Goal: Obtain resource: Download file/media

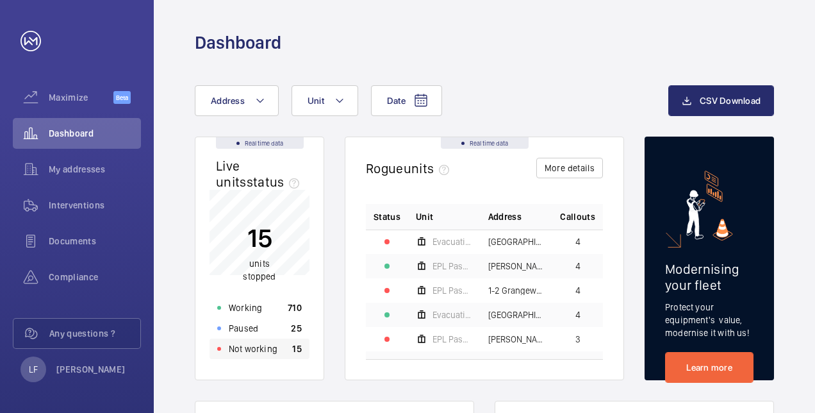
click at [272, 354] on p "Not working" at bounding box center [253, 348] width 49 height 13
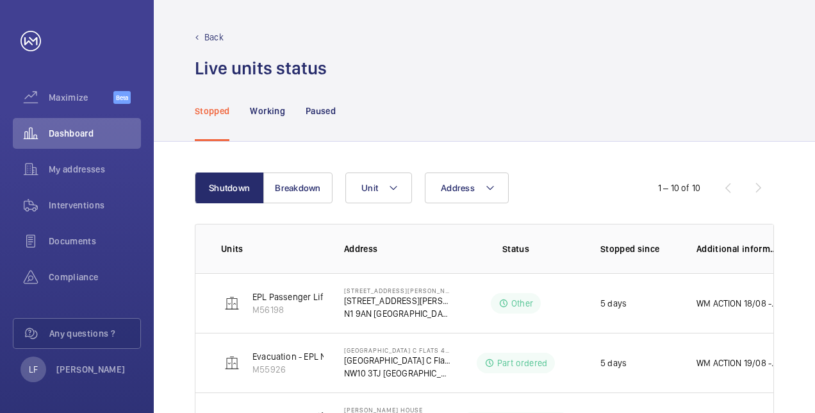
click at [301, 195] on button "Breakdown" at bounding box center [297, 187] width 69 height 31
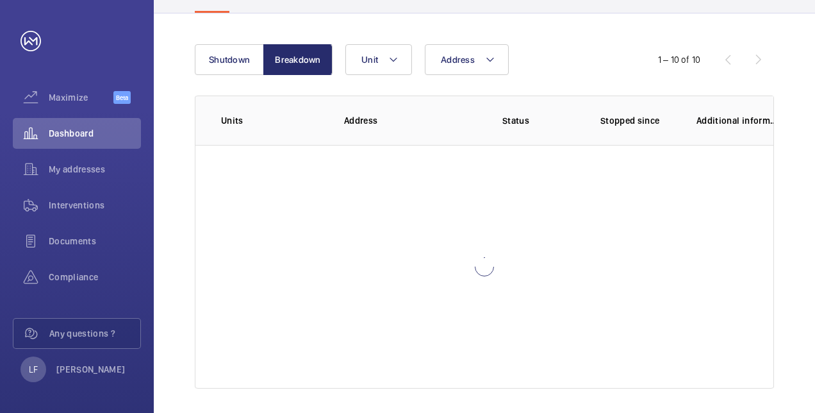
scroll to position [10, 0]
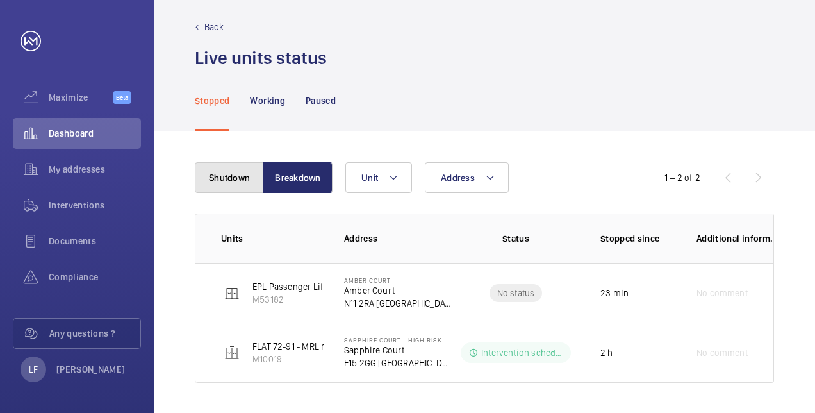
click at [233, 184] on button "Shutdown" at bounding box center [229, 177] width 69 height 31
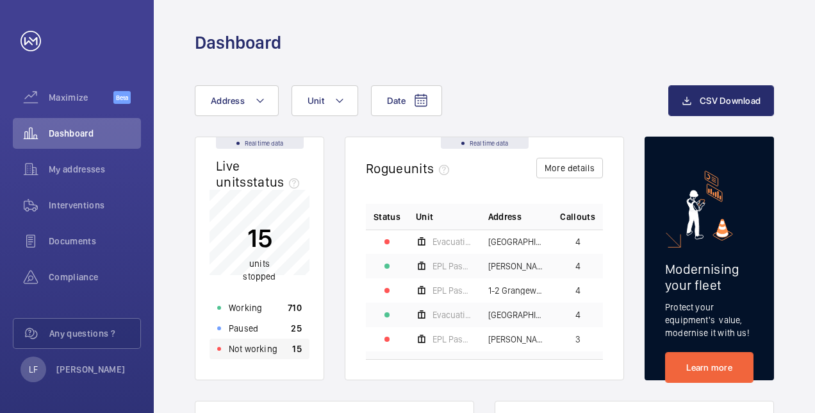
click at [292, 356] on div "Not working 15" at bounding box center [260, 348] width 100 height 21
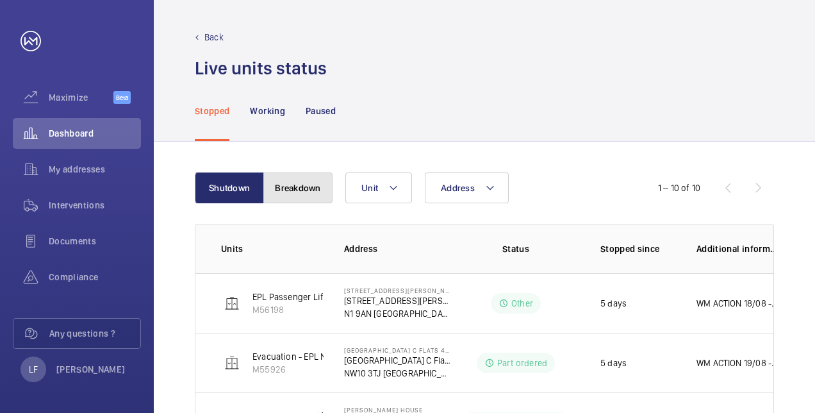
click at [310, 194] on button "Breakdown" at bounding box center [297, 187] width 69 height 31
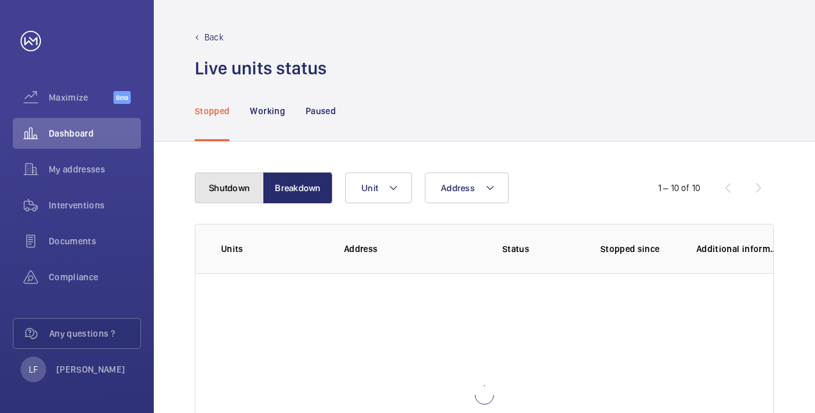
click at [247, 196] on button "Shutdown" at bounding box center [229, 187] width 69 height 31
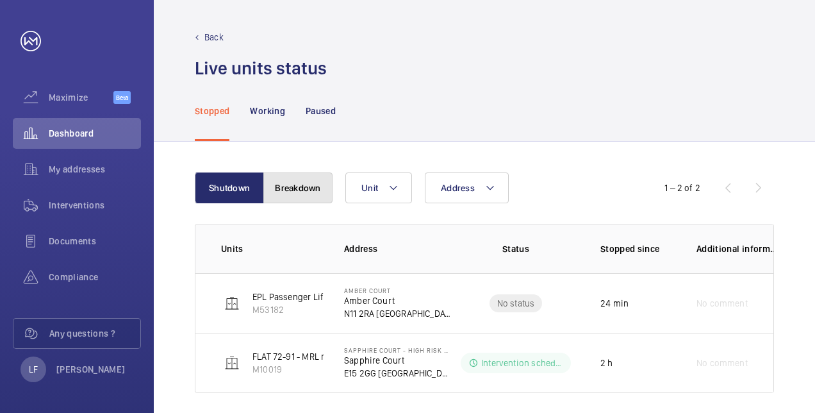
click at [300, 195] on button "Breakdown" at bounding box center [297, 187] width 69 height 31
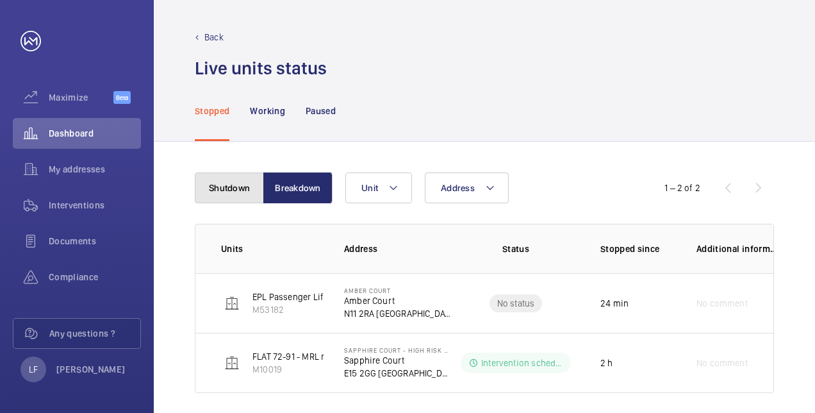
click at [249, 192] on button "Shutdown" at bounding box center [229, 187] width 69 height 31
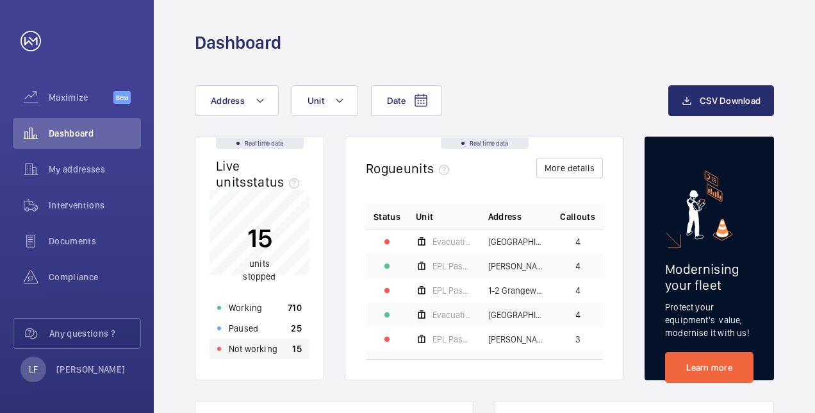
click at [249, 349] on p "Not working" at bounding box center [253, 348] width 49 height 13
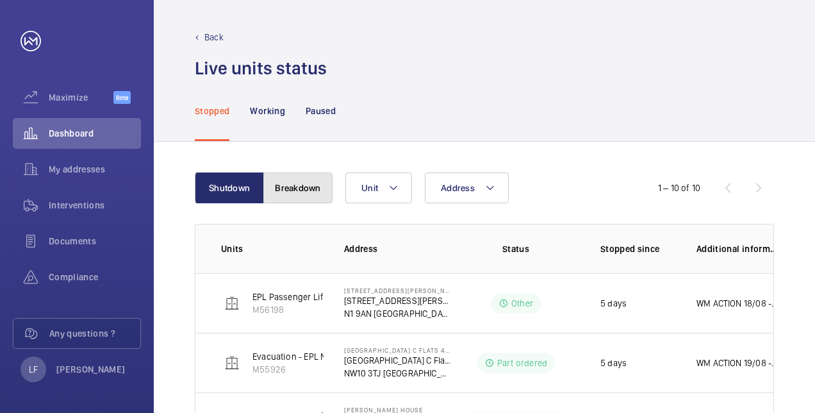
click at [293, 186] on button "Breakdown" at bounding box center [297, 187] width 69 height 31
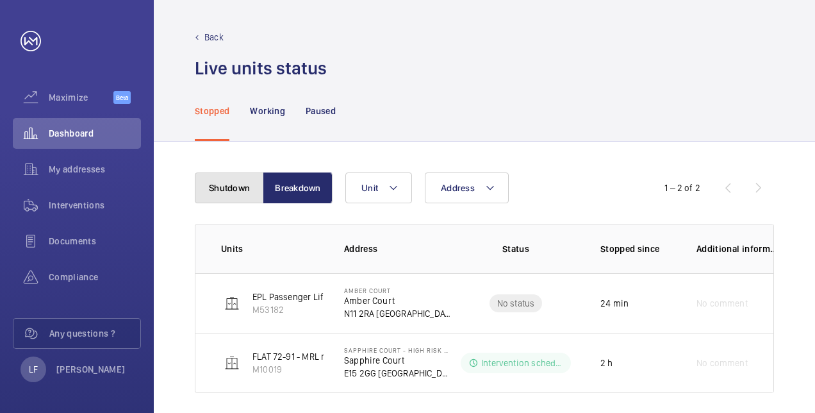
click at [257, 190] on button "Shutdown" at bounding box center [229, 187] width 69 height 31
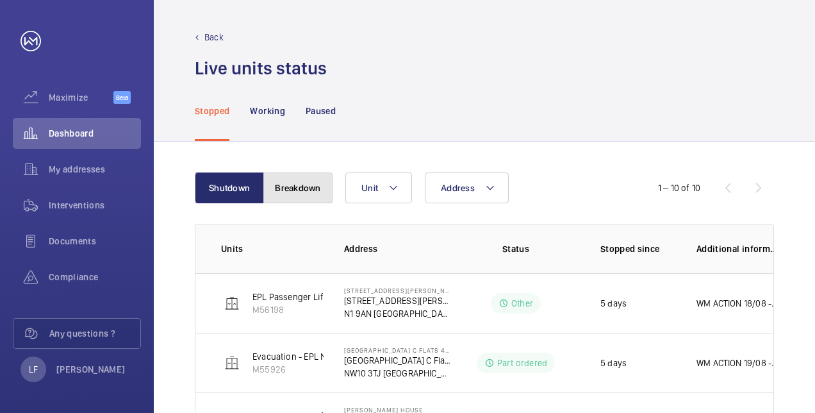
click at [315, 192] on button "Breakdown" at bounding box center [297, 187] width 69 height 31
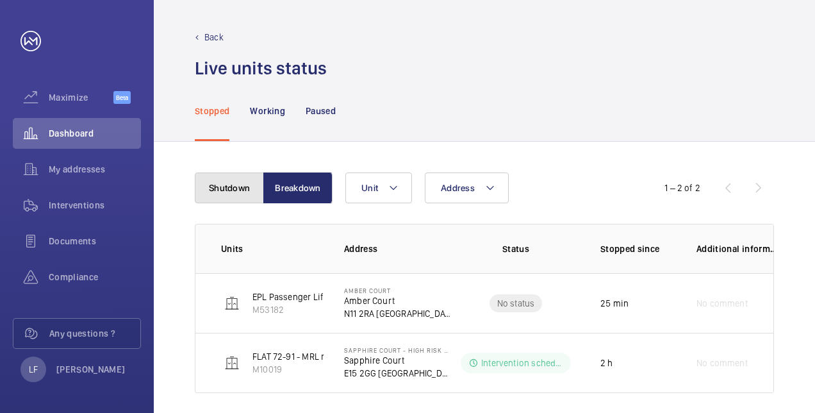
click at [252, 190] on button "Shutdown" at bounding box center [229, 187] width 69 height 31
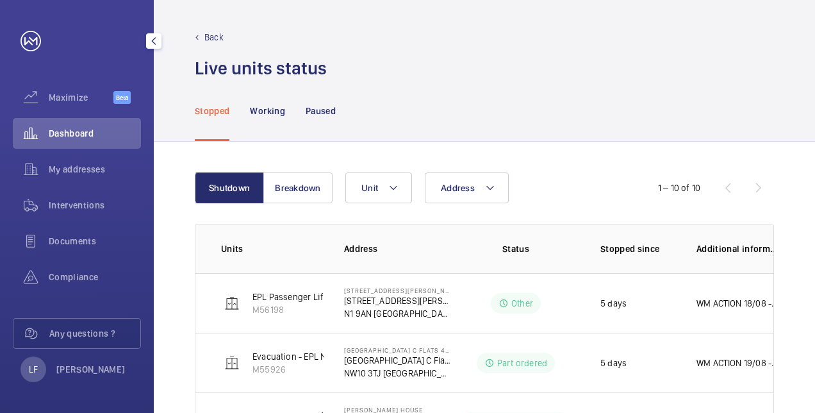
click at [63, 128] on span "Dashboard" at bounding box center [95, 133] width 92 height 13
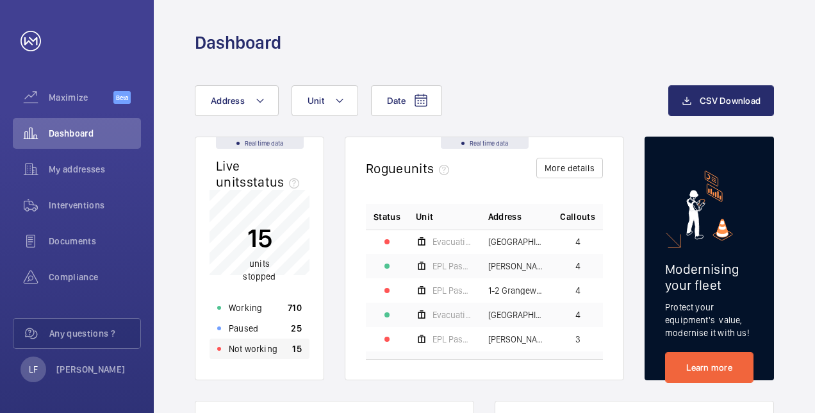
click at [269, 351] on p "Not working" at bounding box center [253, 348] width 49 height 13
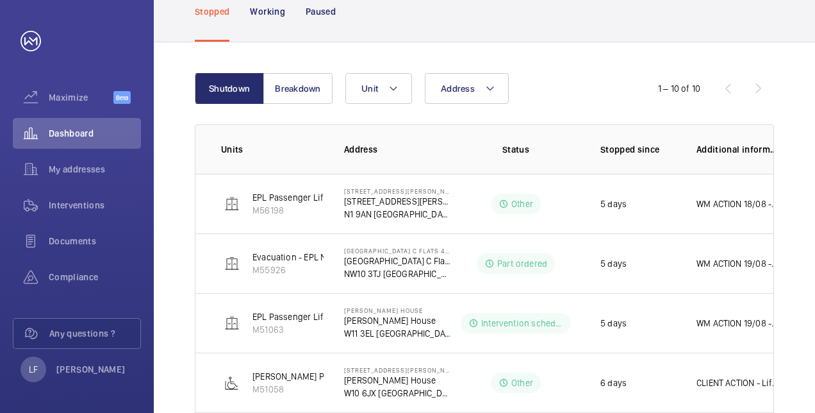
scroll to position [37, 0]
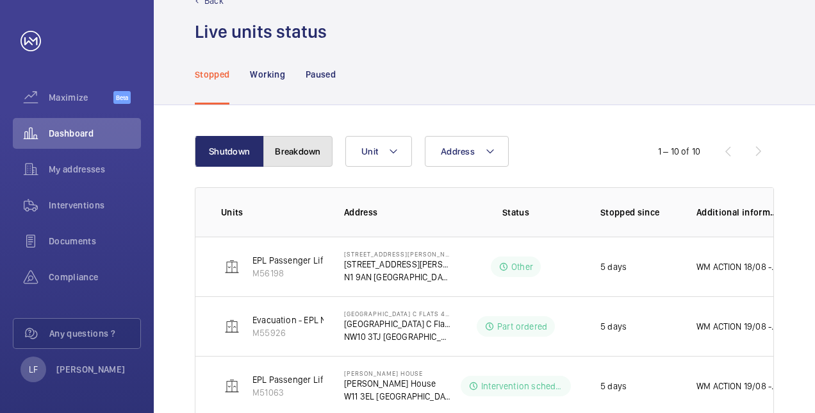
click at [293, 154] on button "Breakdown" at bounding box center [297, 151] width 69 height 31
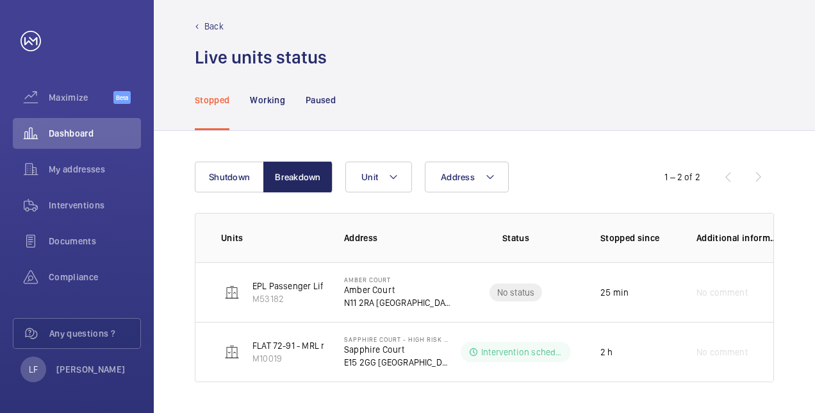
scroll to position [10, 0]
click at [218, 191] on button "Shutdown" at bounding box center [229, 177] width 69 height 31
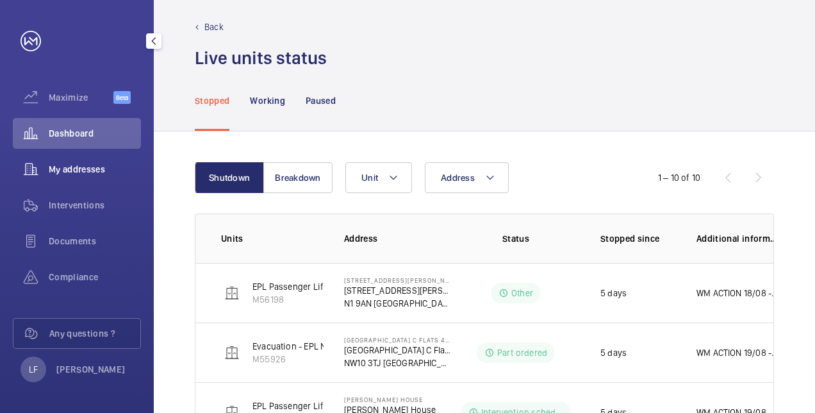
click at [70, 162] on div "My addresses" at bounding box center [77, 169] width 128 height 31
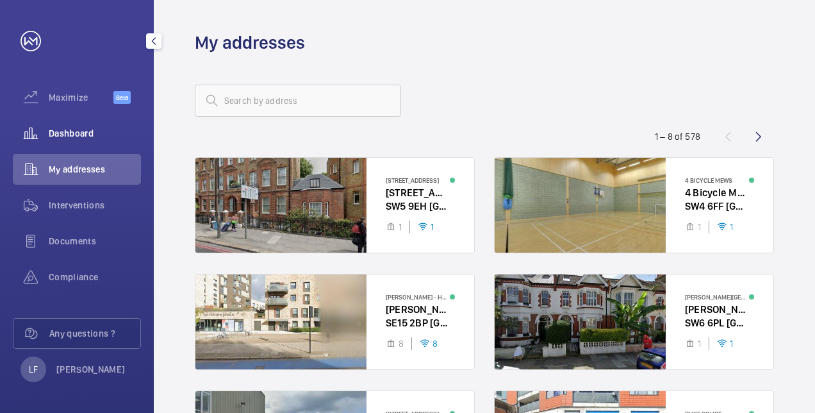
click at [82, 127] on span "Dashboard" at bounding box center [95, 133] width 92 height 13
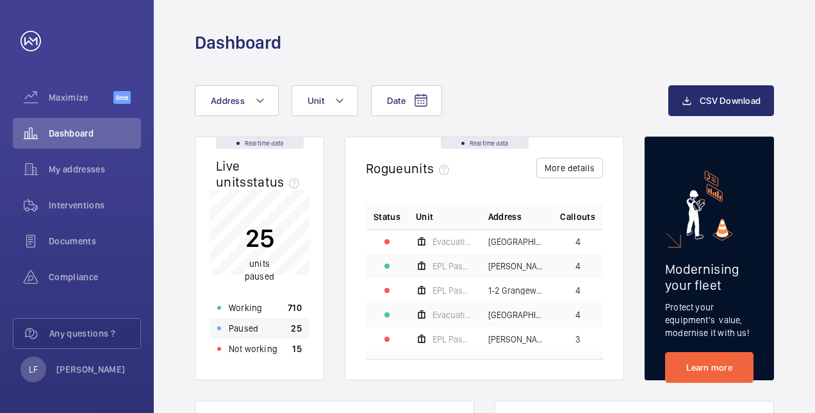
click at [261, 329] on div "Paused 25" at bounding box center [260, 328] width 100 height 21
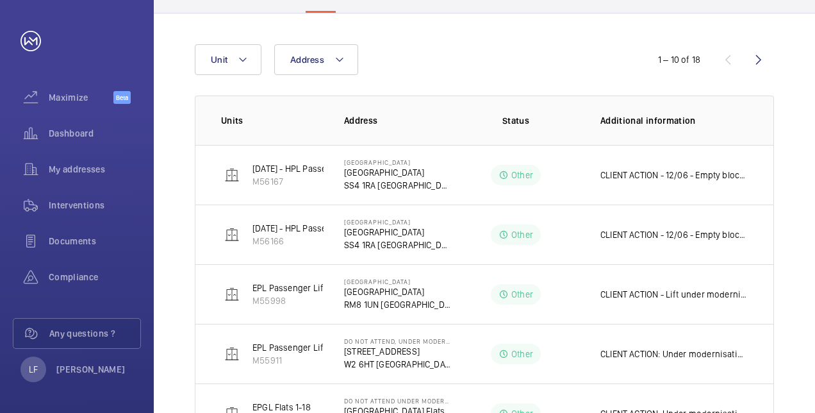
scroll to position [192, 0]
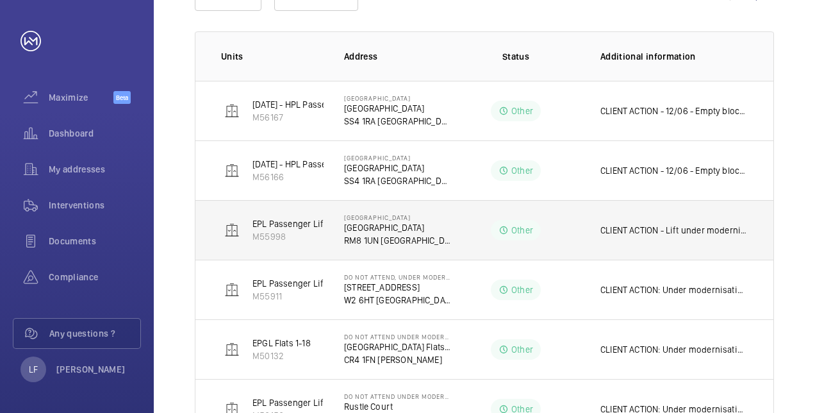
click at [686, 235] on p "CLIENT ACTION - Lift under modernisation." at bounding box center [673, 230] width 147 height 13
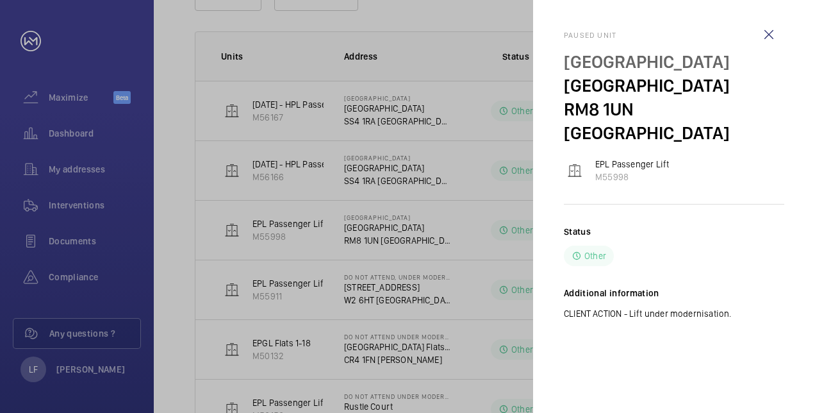
click at [478, 229] on div at bounding box center [407, 206] width 815 height 413
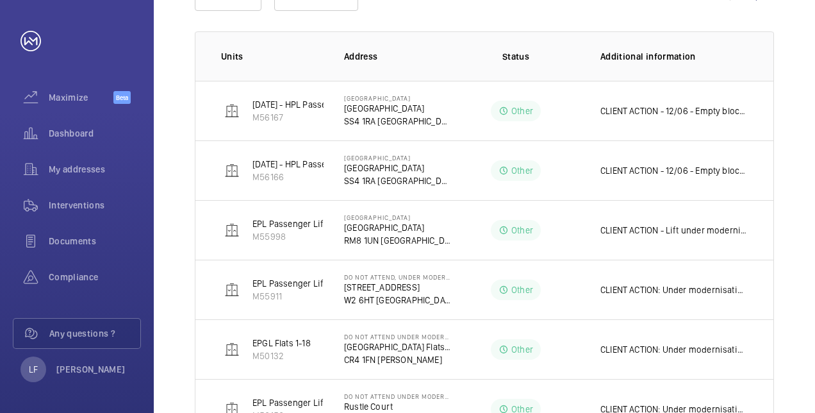
scroll to position [256, 0]
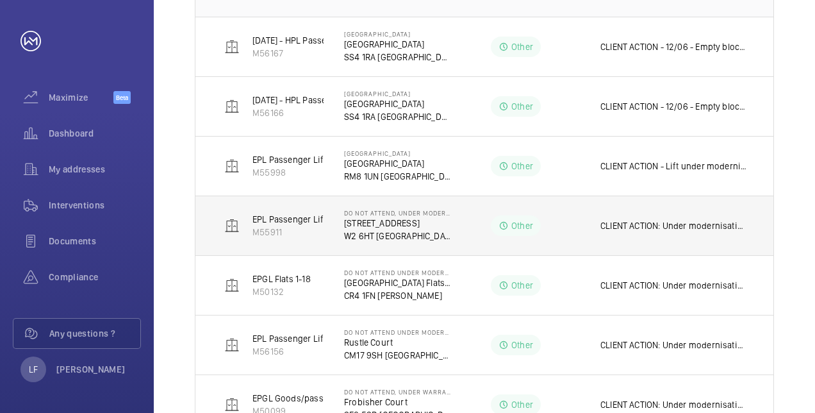
click at [697, 223] on p "CLIENT ACTION: Under modernisation with Aspect Lifts - end of warranty 16/12/20…" at bounding box center [673, 225] width 147 height 13
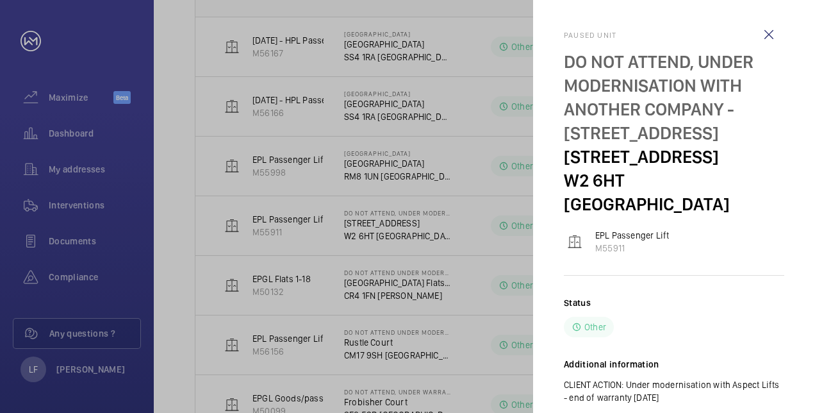
click at [483, 233] on div at bounding box center [407, 206] width 815 height 413
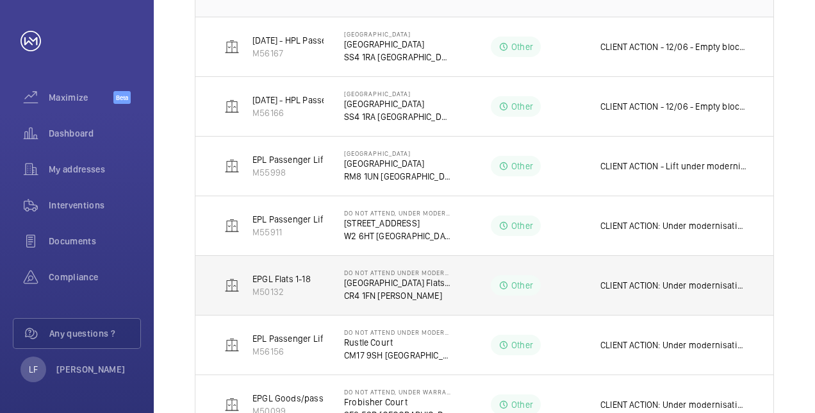
click at [746, 279] on p "CLIENT ACTION: Under modernisation - Due to be completed 11/08/25" at bounding box center [673, 285] width 147 height 13
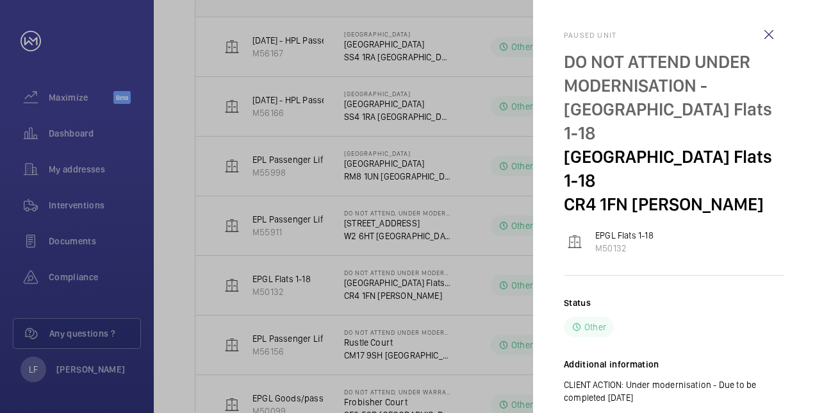
click at [490, 276] on div at bounding box center [407, 206] width 815 height 413
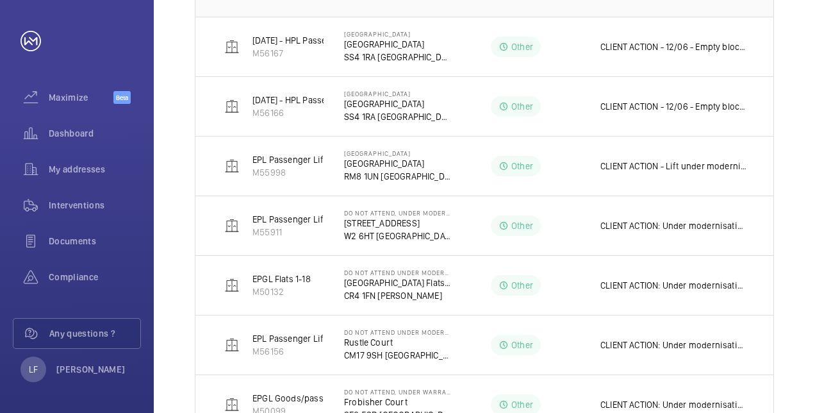
click at [705, 336] on td "CLIENT ACTION: Under modernisation - Due to be completed 28/08/25" at bounding box center [677, 345] width 194 height 60
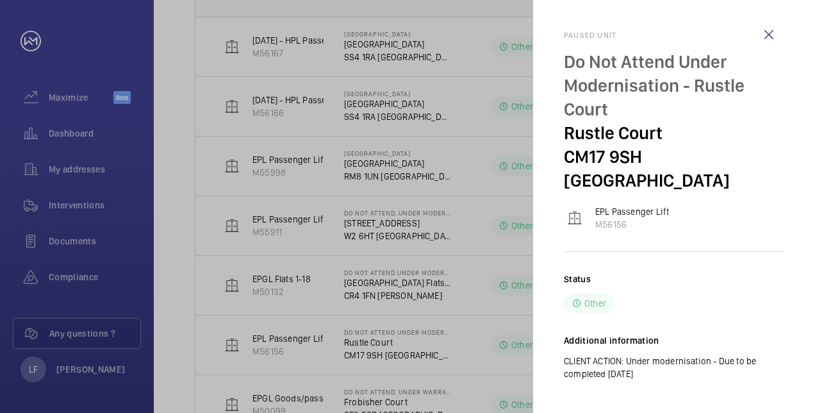
click at [418, 328] on div at bounding box center [407, 206] width 815 height 413
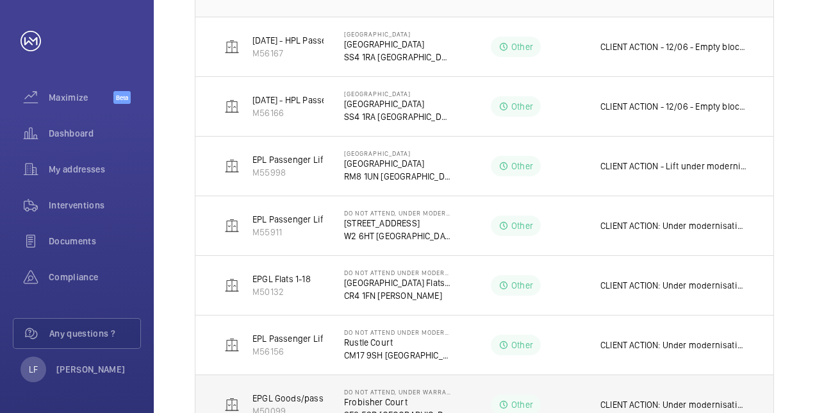
click at [710, 400] on p "CLIENT ACTION: Under modernisation -Warranty with PIP to end on 05/09/2025" at bounding box center [673, 404] width 147 height 13
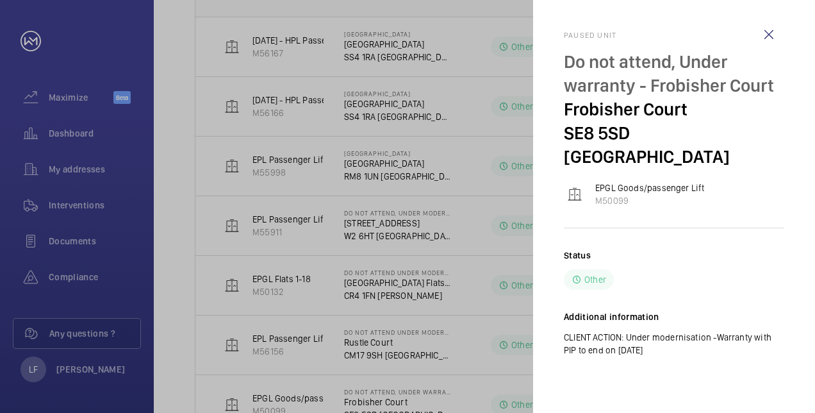
click at [485, 367] on div at bounding box center [407, 206] width 815 height 413
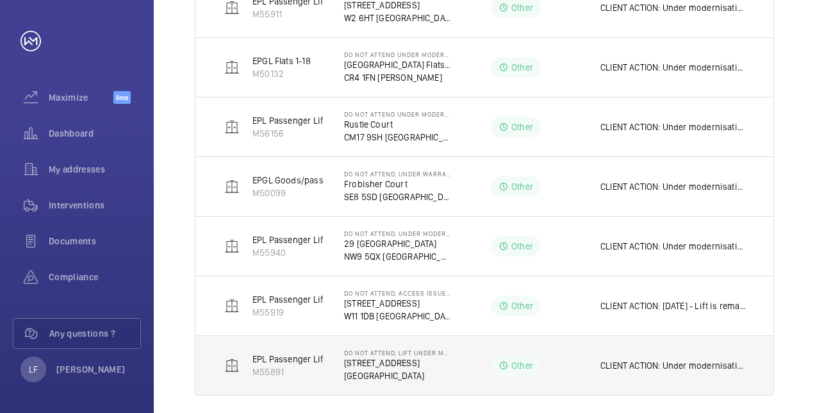
scroll to position [485, 0]
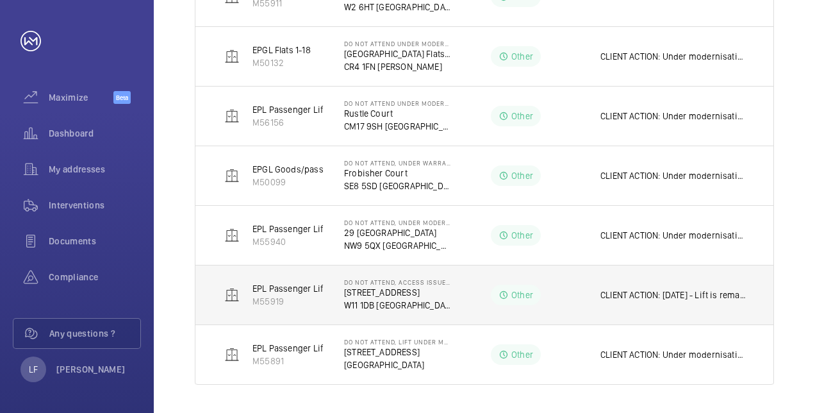
click at [682, 302] on td "CLIENT ACTION: 24/01/24 - Lift is remaining off until access to motor room is 2…" at bounding box center [677, 295] width 194 height 60
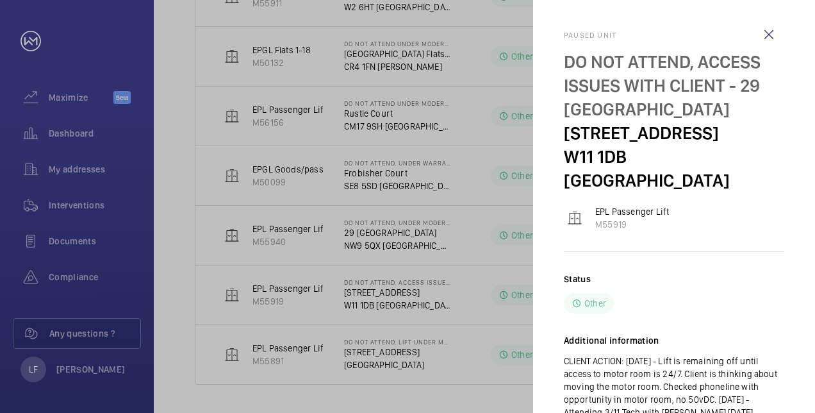
click at [459, 306] on div at bounding box center [407, 206] width 815 height 413
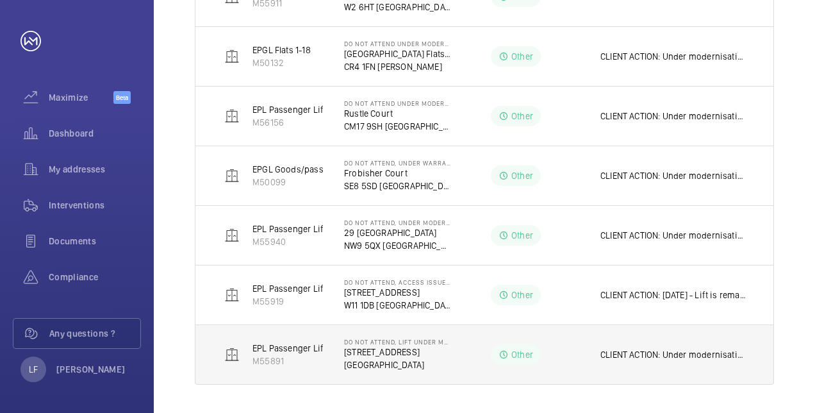
click at [696, 349] on p "CLIENT ACTION: Under modernisation - Warranty with Aspect to end on 15/10/2025" at bounding box center [673, 354] width 147 height 13
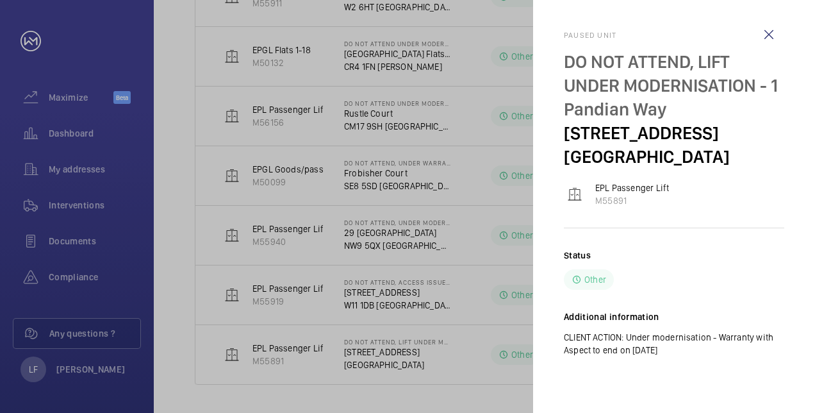
click at [458, 343] on div at bounding box center [407, 206] width 815 height 413
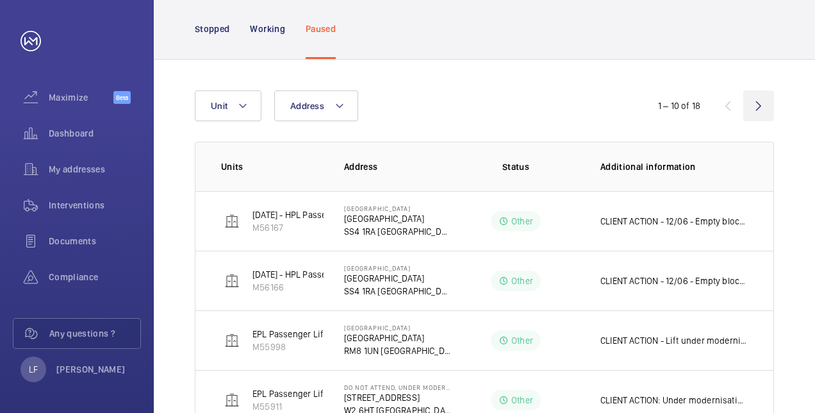
scroll to position [37, 0]
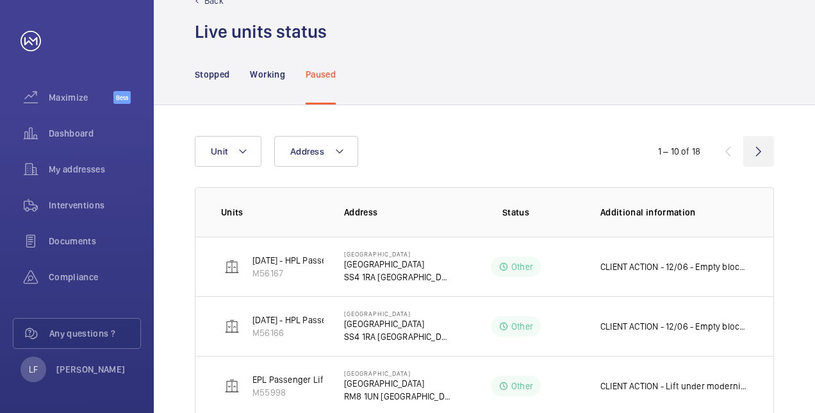
click at [755, 149] on wm-front-icon-button at bounding box center [758, 151] width 31 height 31
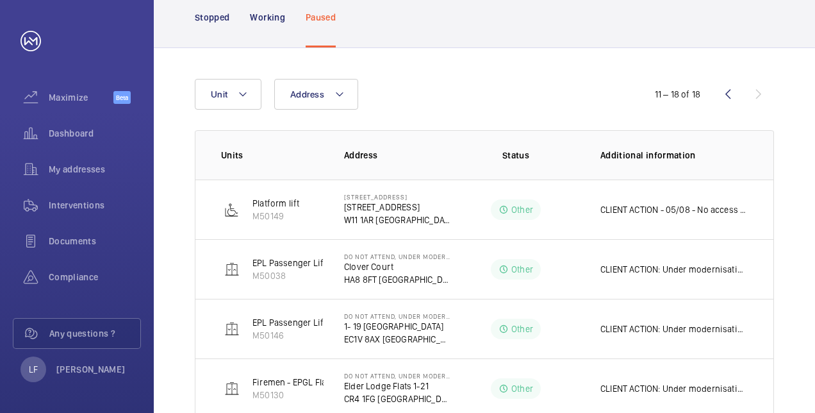
scroll to position [165, 0]
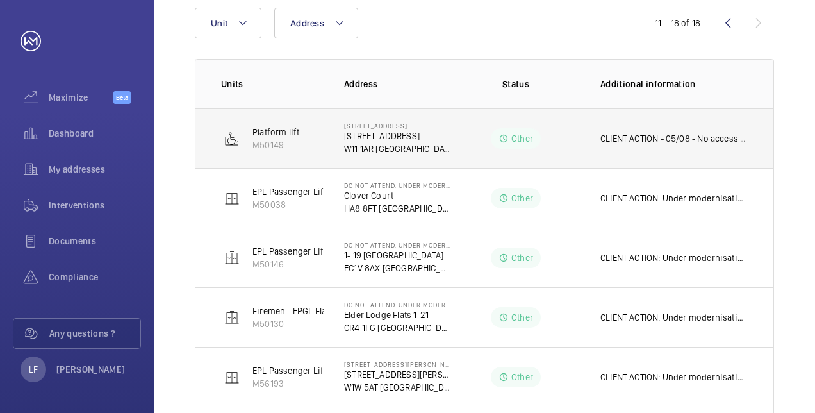
click at [705, 147] on td "CLIENT ACTION - 05/08 - No access client to advise" at bounding box center [677, 138] width 194 height 60
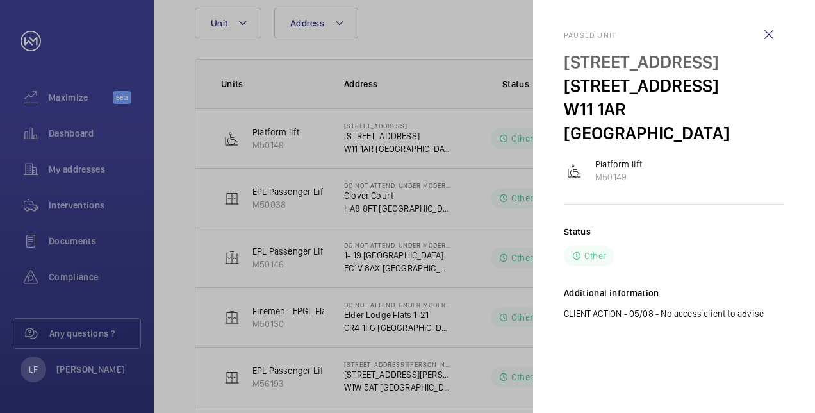
click at [498, 142] on div at bounding box center [407, 206] width 815 height 413
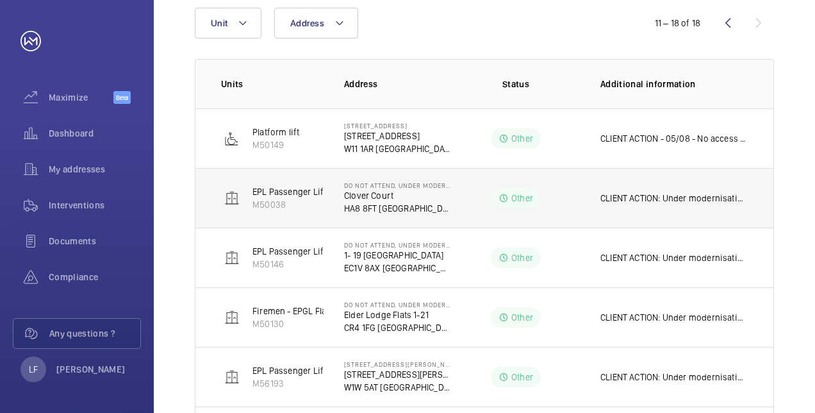
click at [654, 204] on td "CLIENT ACTION: Under modernisation - Warranty with PIP to end on 24/03/26" at bounding box center [677, 198] width 194 height 60
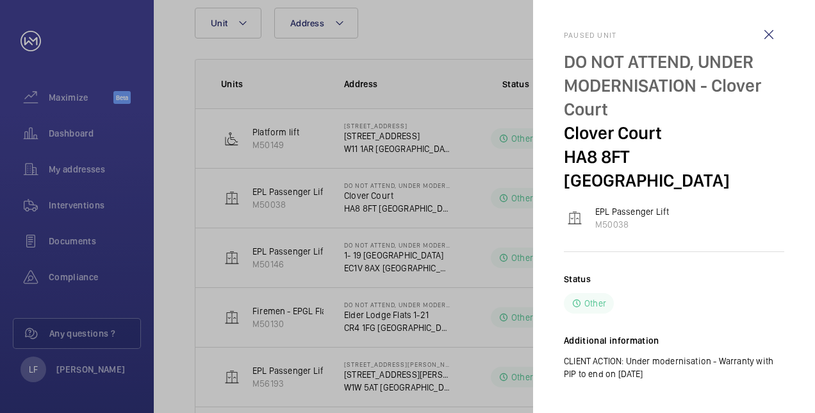
click at [493, 159] on div at bounding box center [407, 206] width 815 height 413
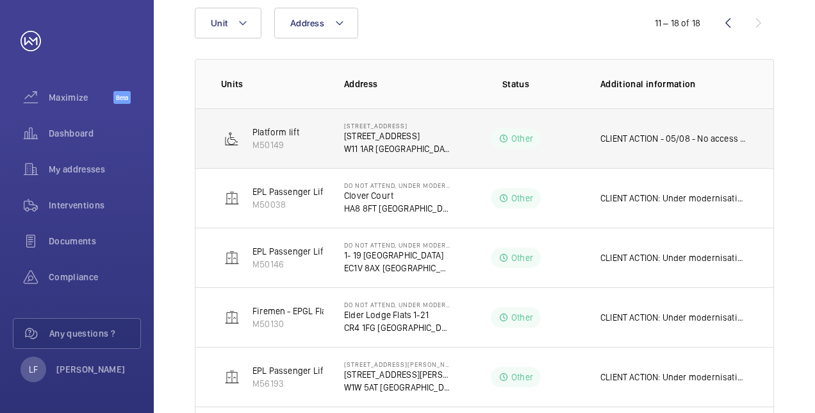
click at [677, 145] on td "CLIENT ACTION - 05/08 - No access client to advise" at bounding box center [677, 138] width 194 height 60
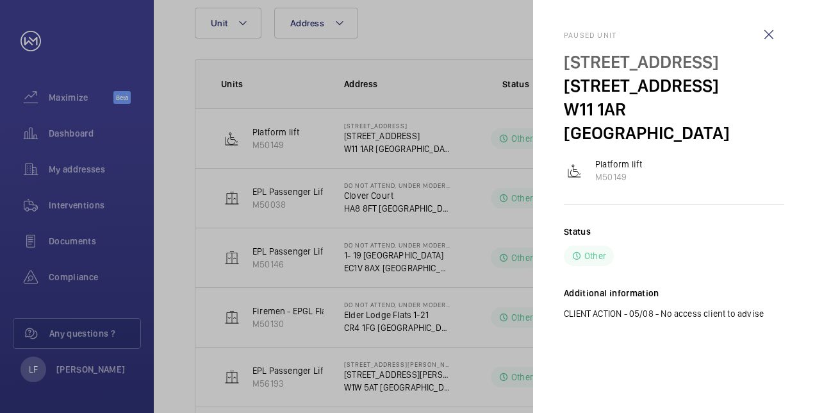
click at [488, 133] on div at bounding box center [407, 206] width 815 height 413
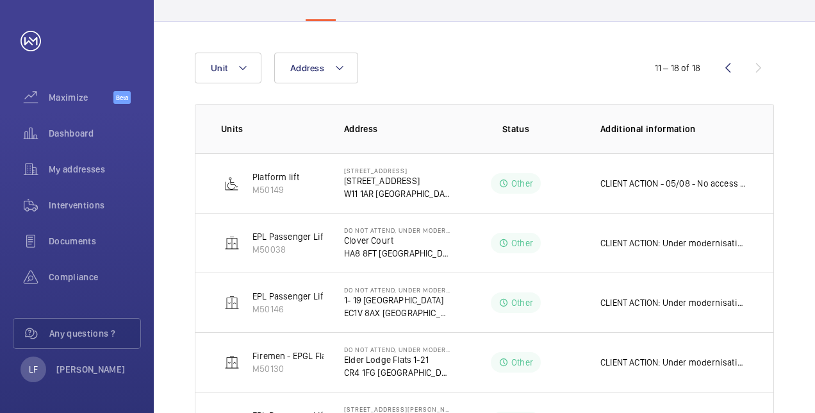
scroll to position [101, 0]
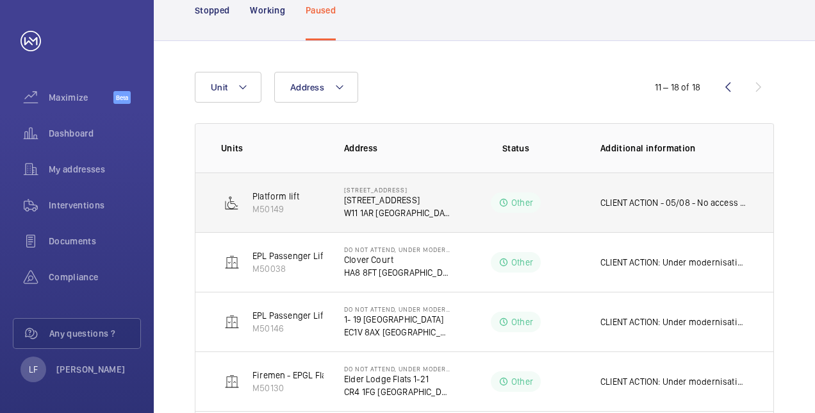
click at [366, 201] on p "81A Tavistock Road" at bounding box center [398, 200] width 108 height 13
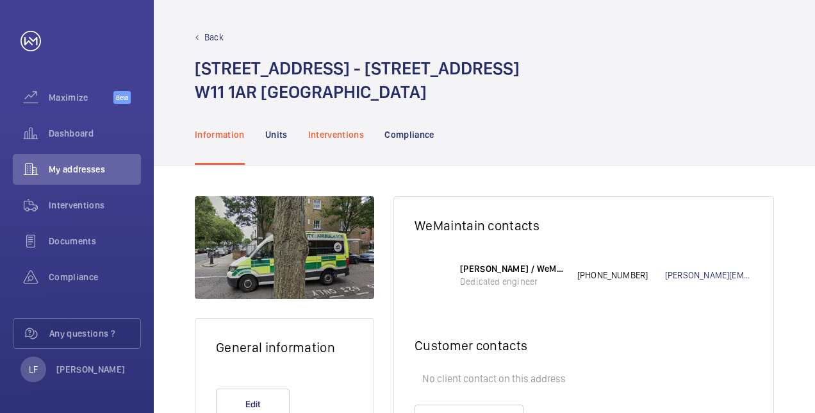
click at [330, 133] on p "Interventions" at bounding box center [336, 134] width 56 height 13
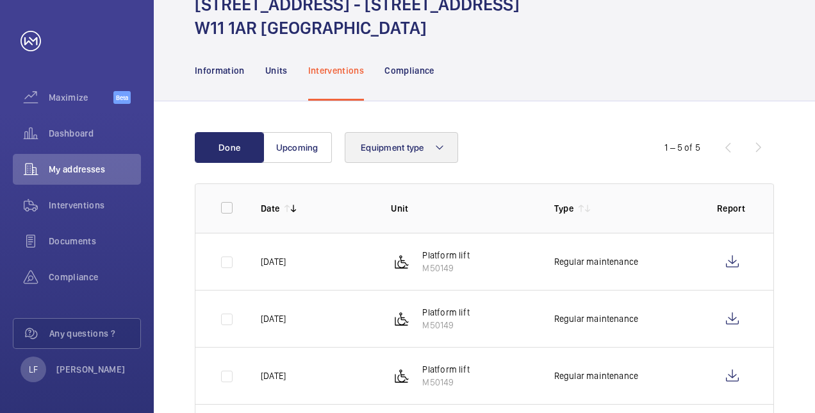
scroll to position [128, 0]
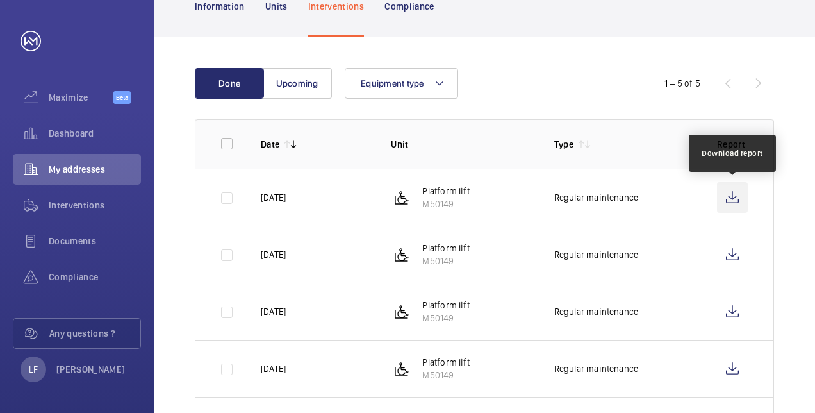
click at [732, 199] on wm-front-icon-button at bounding box center [732, 197] width 31 height 31
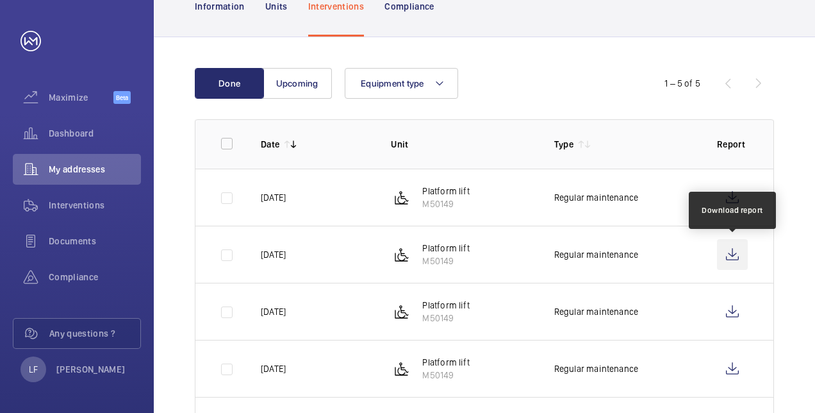
click at [730, 249] on wm-front-icon-button at bounding box center [732, 254] width 31 height 31
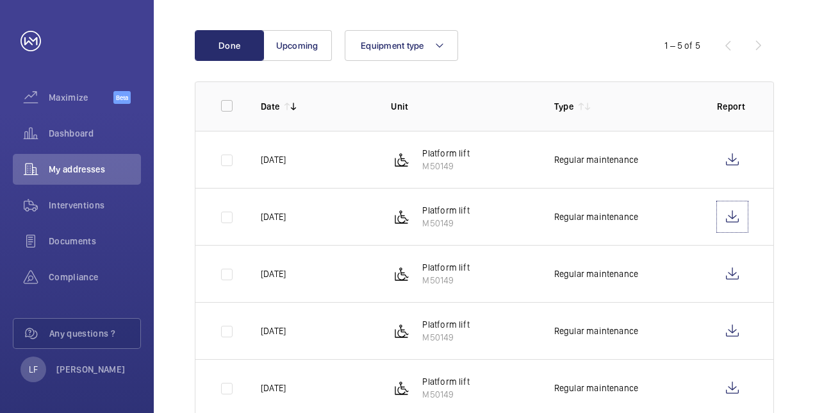
scroll to position [192, 0]
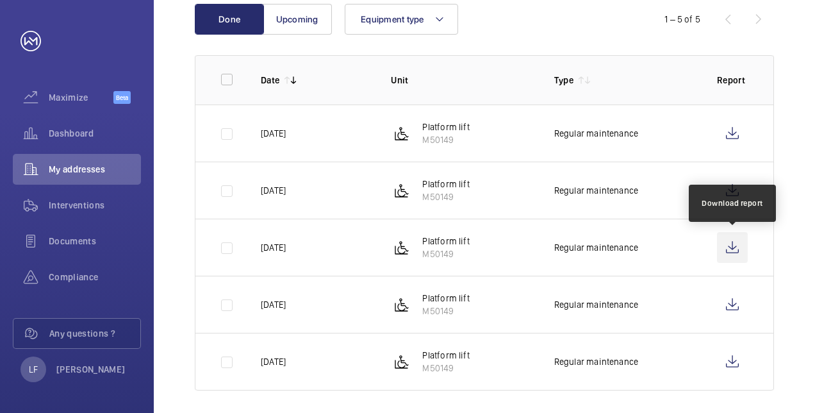
click at [723, 249] on wm-front-icon-button at bounding box center [732, 247] width 31 height 31
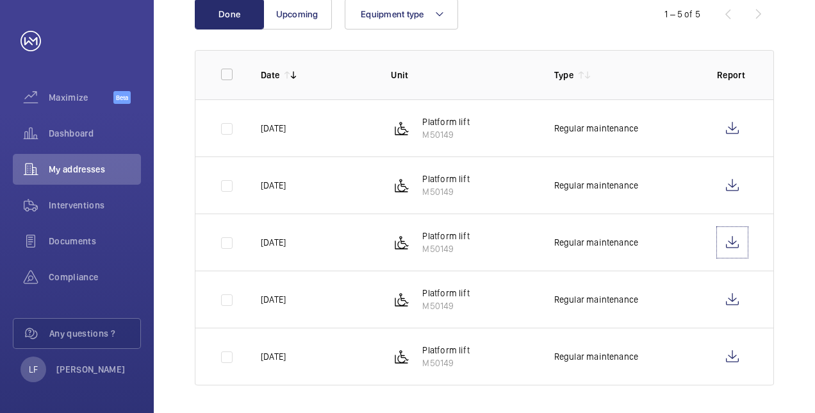
scroll to position [199, 0]
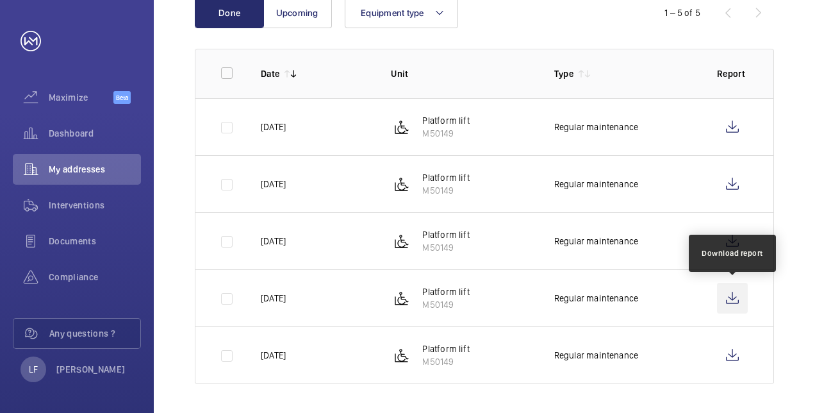
click at [729, 296] on wm-front-icon-button at bounding box center [732, 298] width 31 height 31
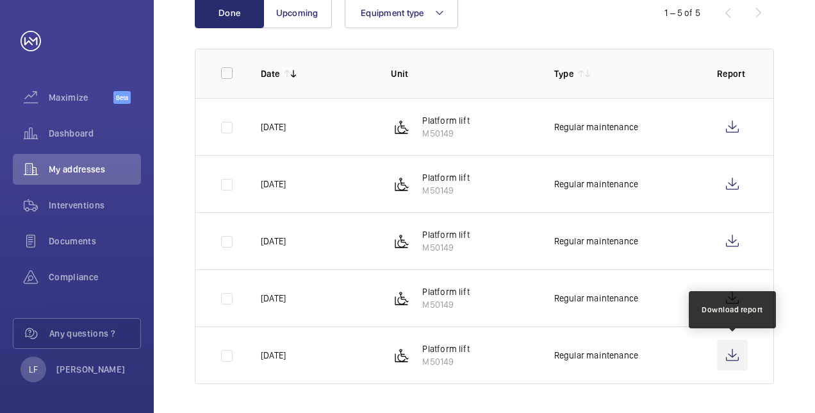
click at [717, 345] on wm-front-icon-button at bounding box center [732, 355] width 31 height 31
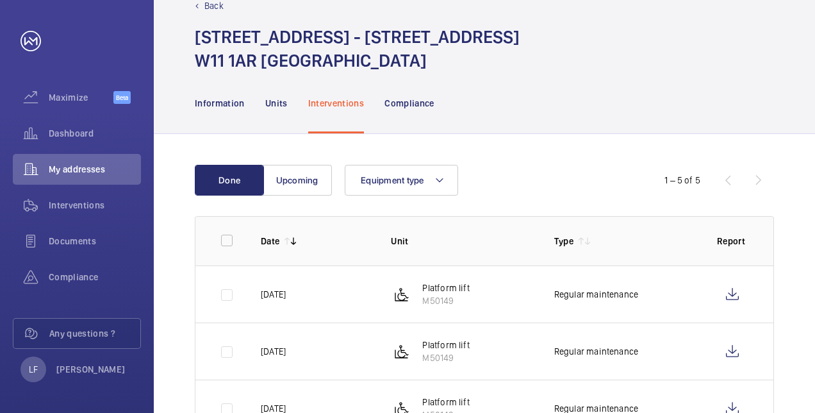
scroll to position [0, 0]
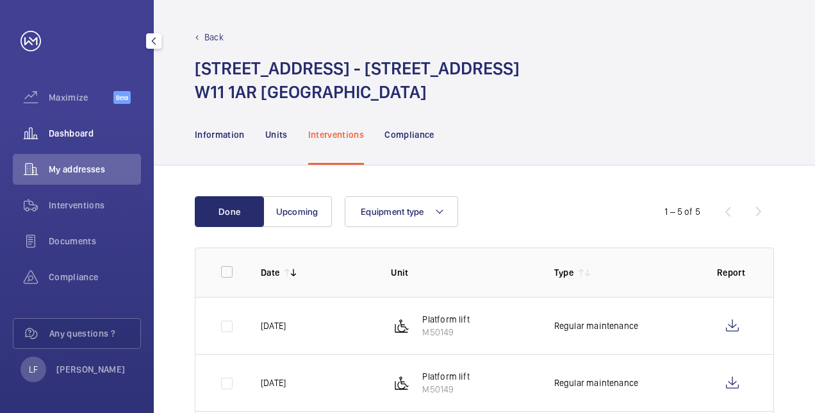
click at [73, 136] on span "Dashboard" at bounding box center [95, 133] width 92 height 13
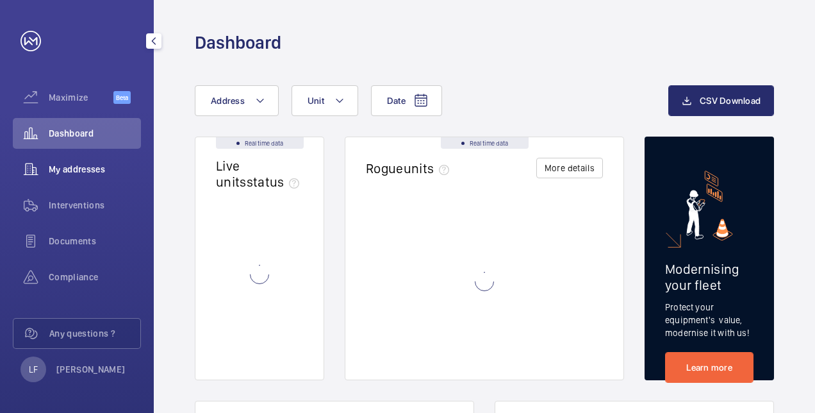
click at [77, 174] on span "My addresses" at bounding box center [95, 169] width 92 height 13
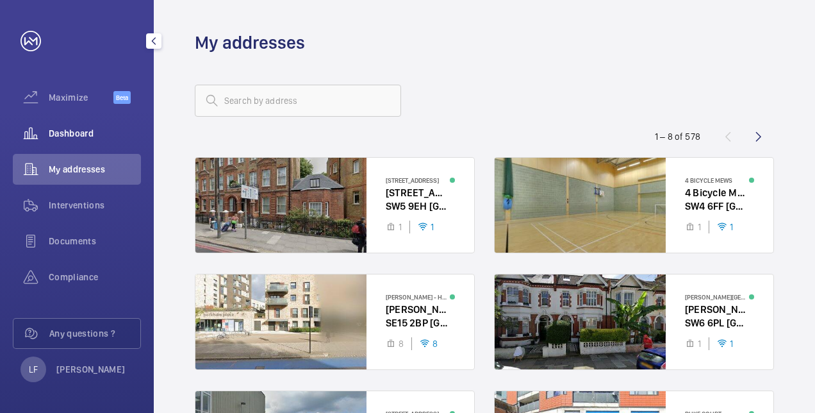
click at [77, 142] on div "Dashboard" at bounding box center [77, 133] width 128 height 31
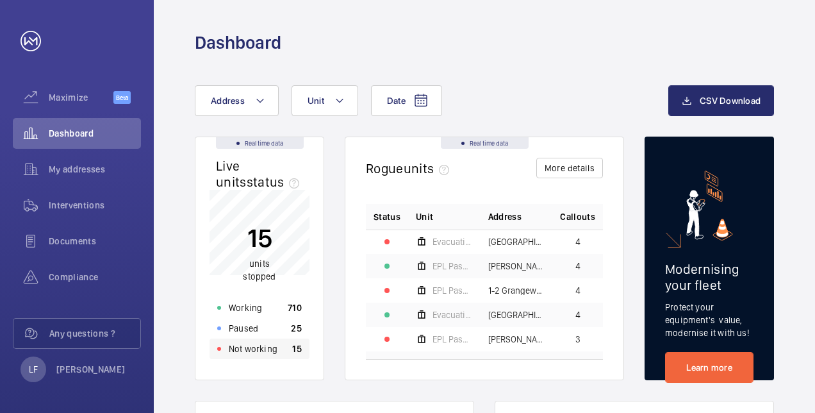
click at [246, 353] on p "Not working" at bounding box center [253, 348] width 49 height 13
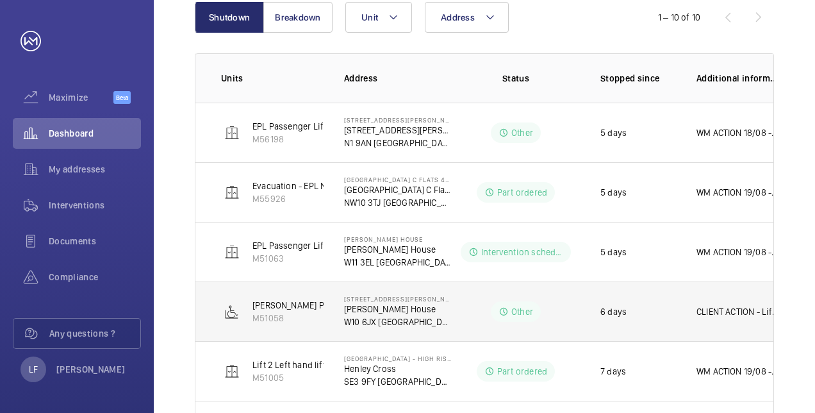
scroll to position [165, 0]
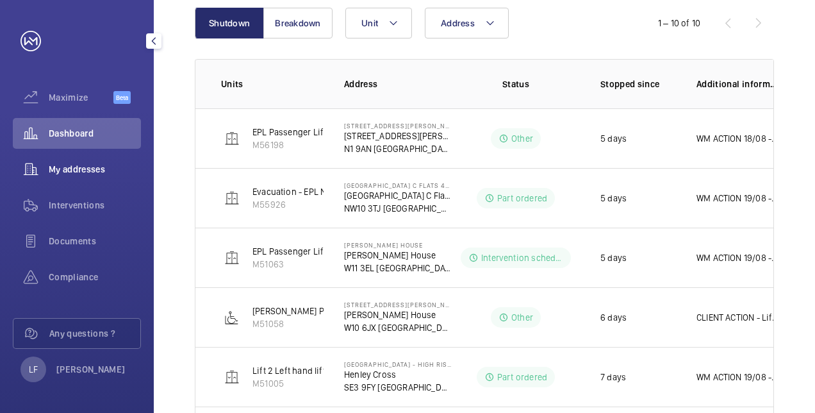
click at [93, 170] on span "My addresses" at bounding box center [95, 169] width 92 height 13
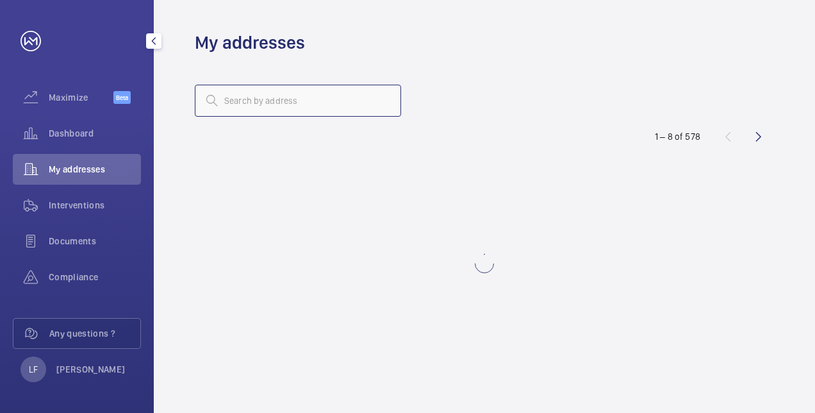
click at [245, 103] on input "text" at bounding box center [298, 101] width 206 height 32
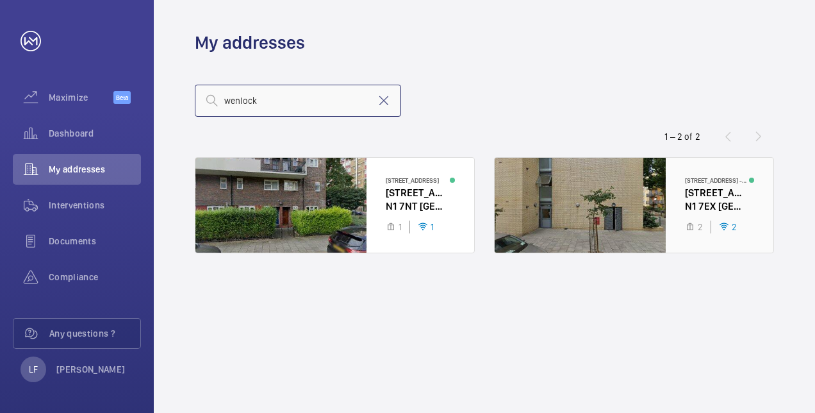
type input "wenlock"
click at [700, 193] on div at bounding box center [634, 205] width 279 height 95
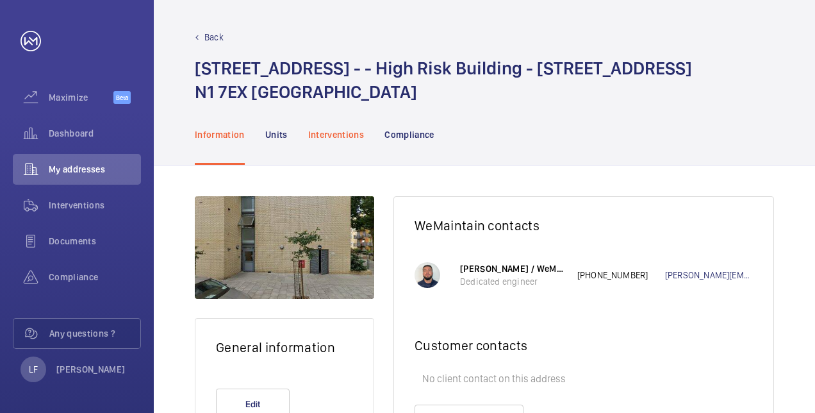
click at [331, 143] on div "Interventions" at bounding box center [336, 134] width 56 height 61
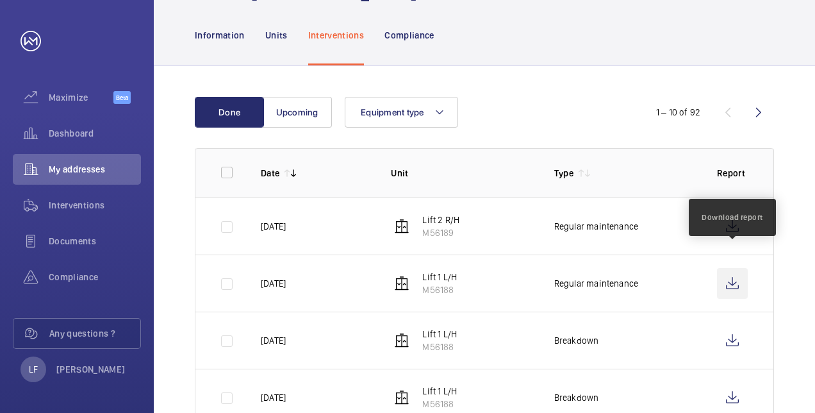
scroll to position [128, 0]
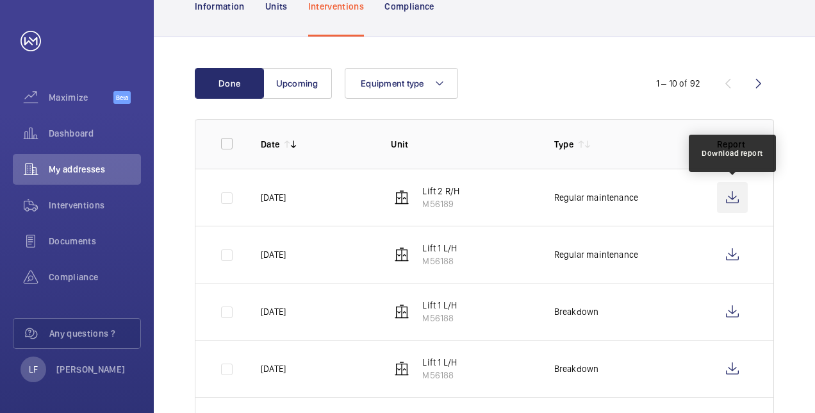
click at [725, 196] on wm-front-icon-button at bounding box center [732, 197] width 31 height 31
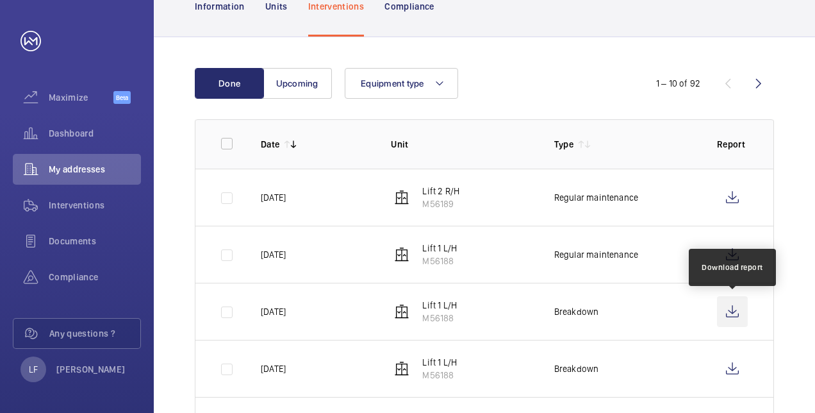
click at [724, 305] on wm-front-icon-button at bounding box center [732, 311] width 31 height 31
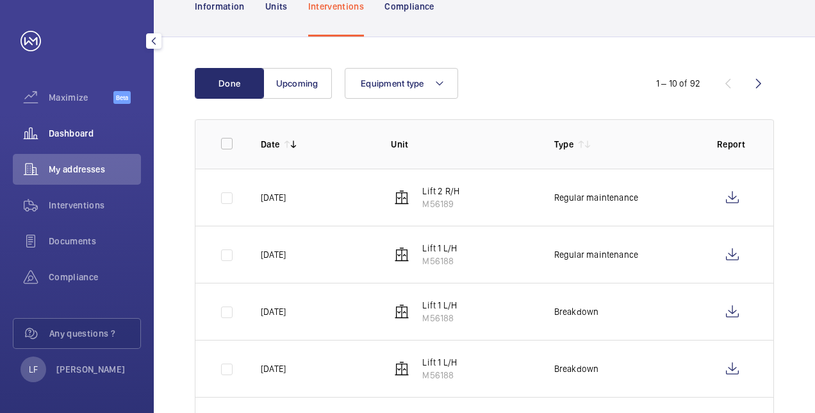
click at [77, 140] on div "Dashboard" at bounding box center [77, 133] width 128 height 31
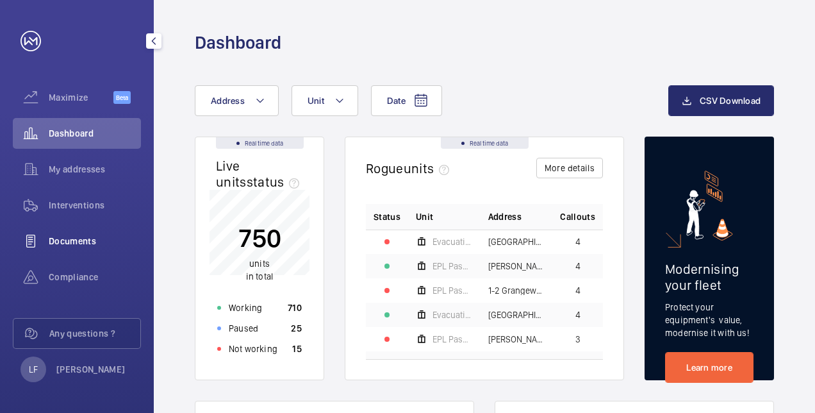
click at [79, 240] on span "Documents" at bounding box center [95, 241] width 92 height 13
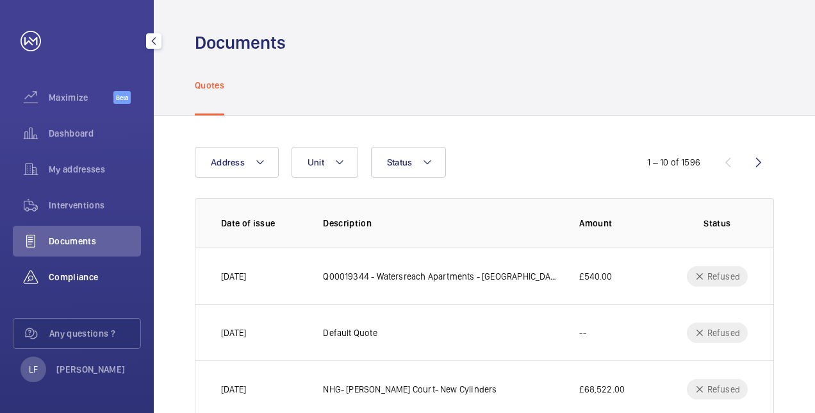
click at [78, 272] on span "Compliance" at bounding box center [95, 276] width 92 height 13
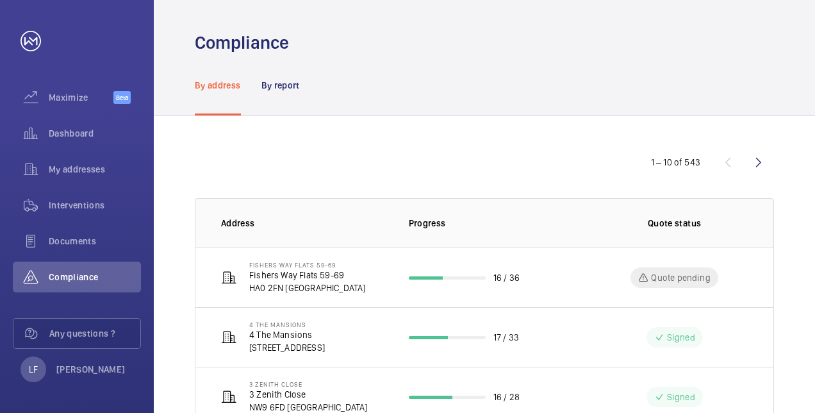
click at [320, 160] on div "1 – 10 of 543" at bounding box center [484, 162] width 579 height 31
click at [761, 166] on wm-front-icon-button at bounding box center [758, 162] width 31 height 31
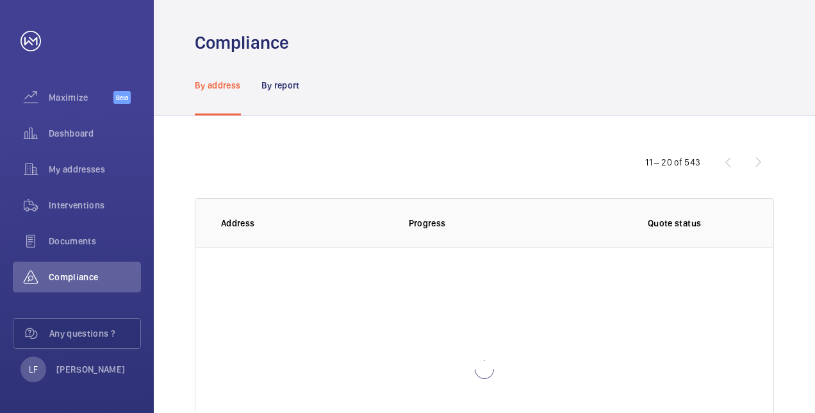
click at [730, 169] on div "11 – 20 of 543" at bounding box center [697, 161] width 154 height 15
click at [726, 163] on div "11 – 20 of 543" at bounding box center [697, 161] width 154 height 15
click at [467, 161] on div "11 – 20 of 543" at bounding box center [484, 162] width 579 height 31
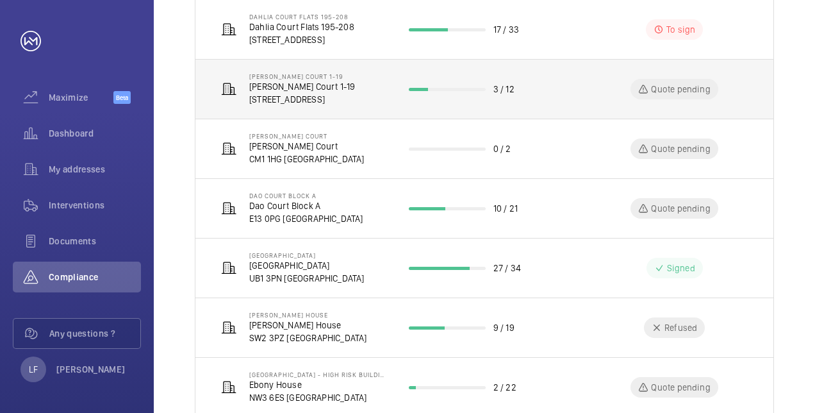
scroll to position [384, 0]
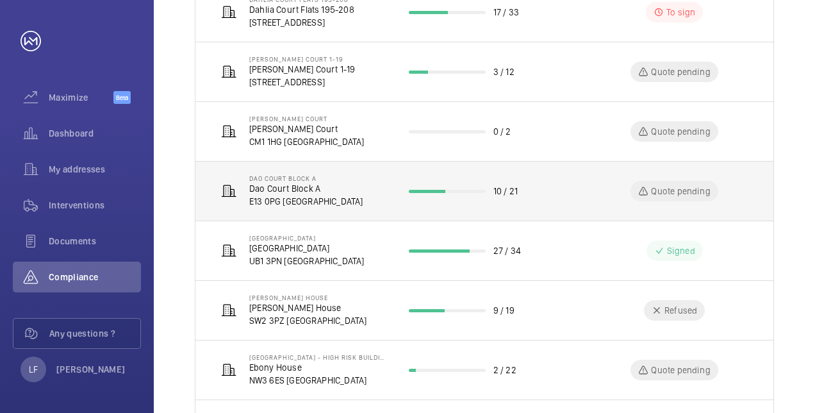
click at [665, 196] on div "Quote pending" at bounding box center [674, 191] width 87 height 21
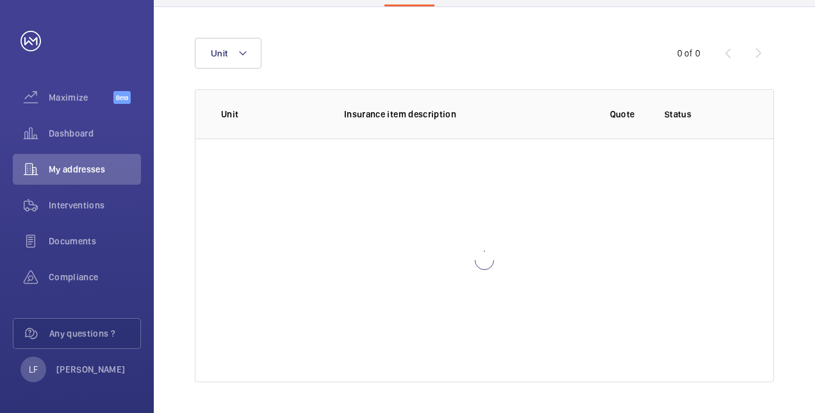
scroll to position [158, 0]
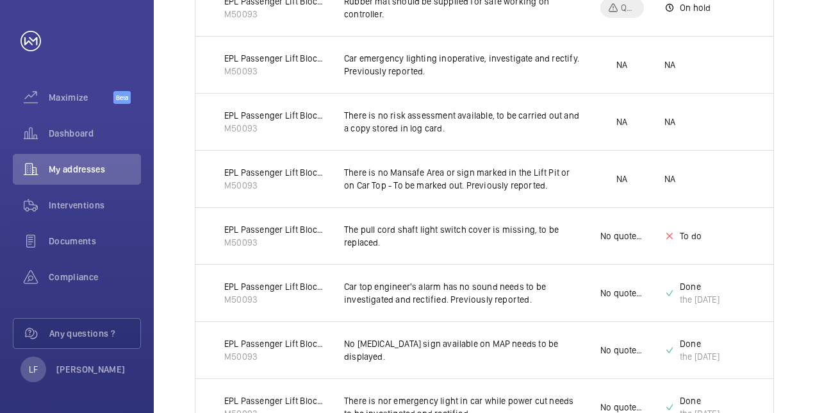
scroll to position [414, 0]
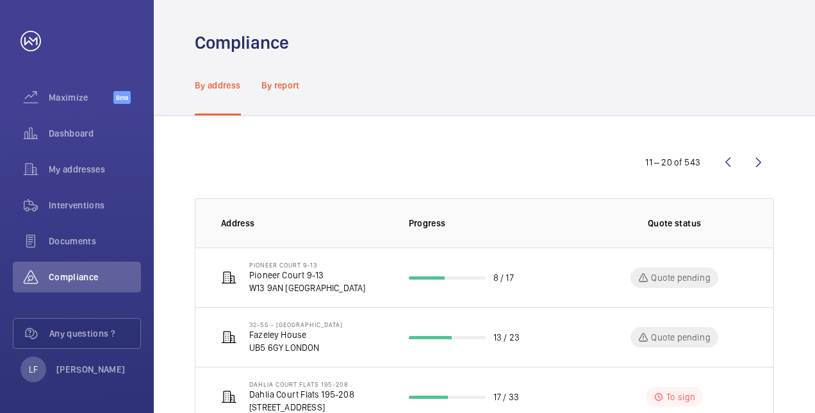
click at [277, 83] on p "By report" at bounding box center [280, 85] width 38 height 13
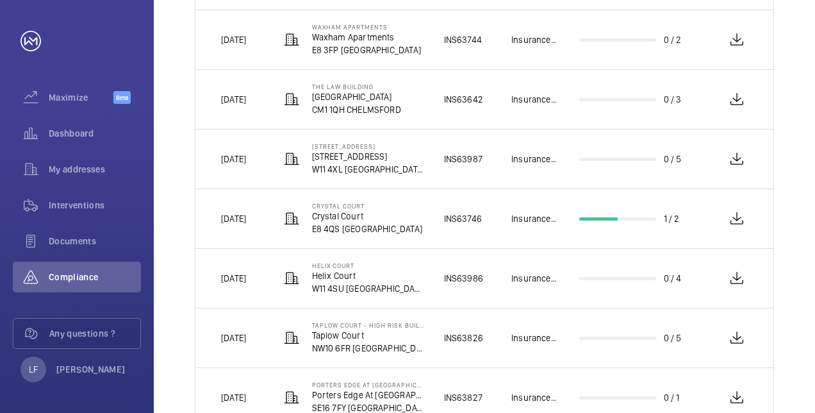
scroll to position [459, 0]
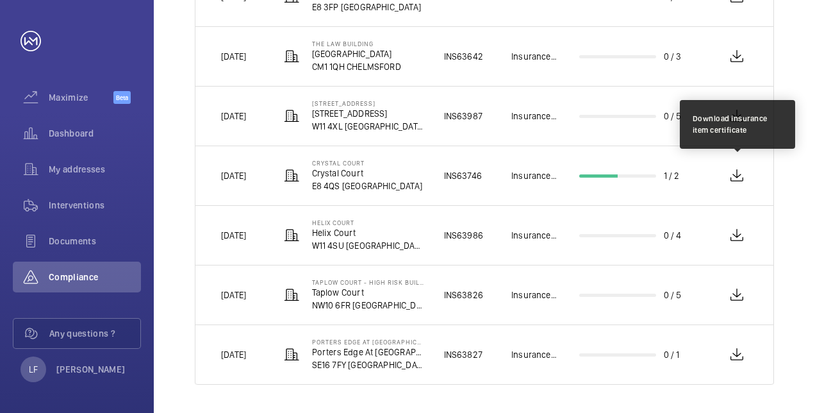
click at [739, 179] on wm-front-icon-button at bounding box center [738, 175] width 22 height 31
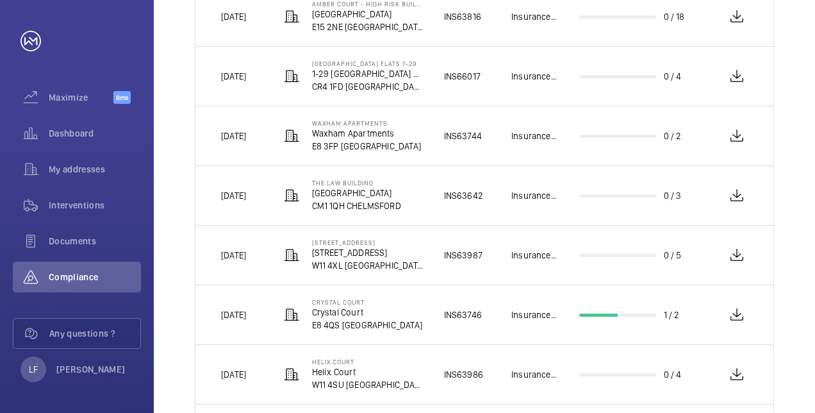
scroll to position [384, 0]
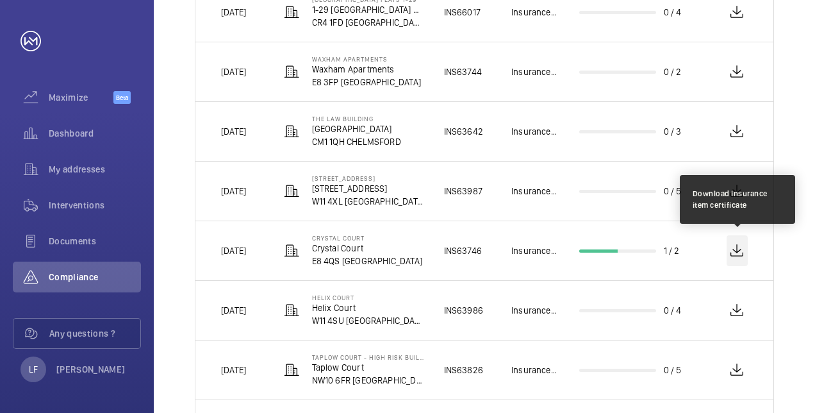
click at [738, 257] on wm-front-icon-button at bounding box center [738, 250] width 22 height 31
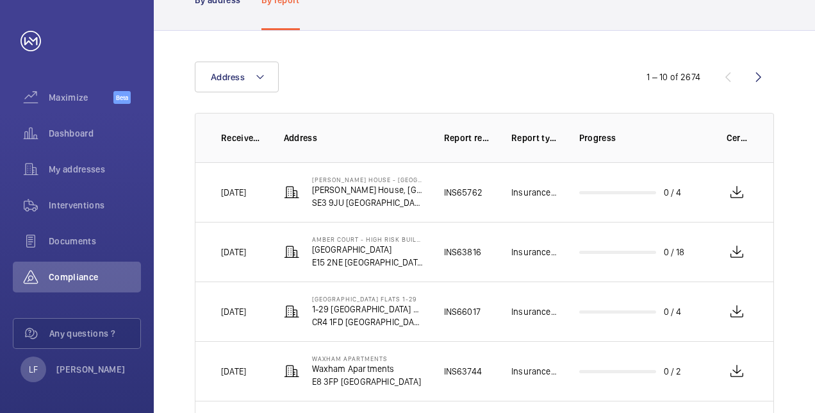
scroll to position [11, 0]
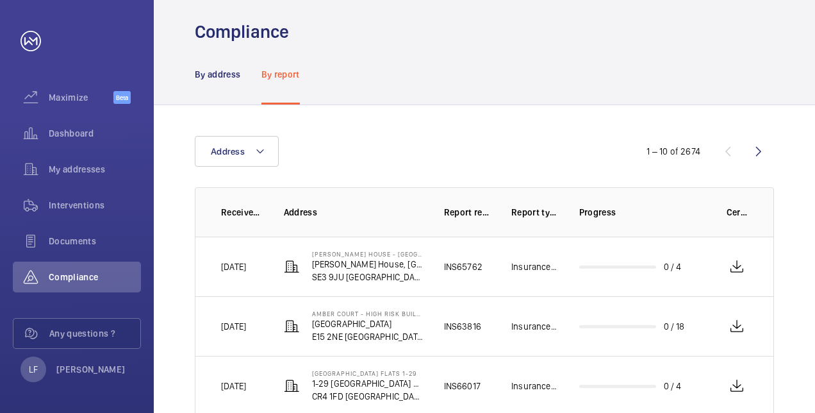
click at [764, 153] on wm-front-icon-button at bounding box center [758, 151] width 31 height 31
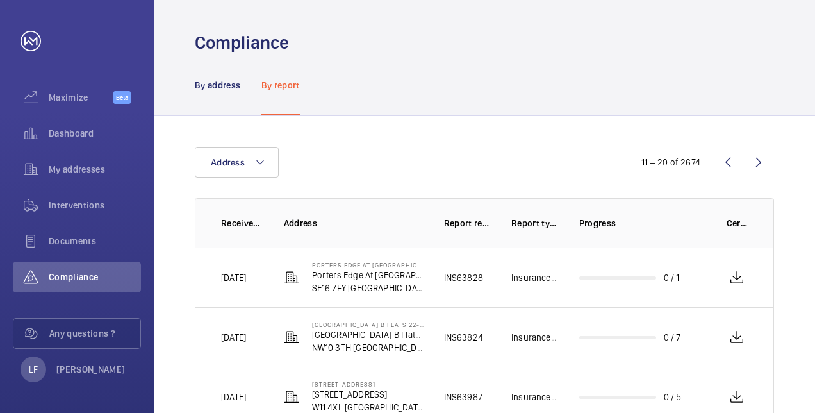
click at [757, 164] on wm-front-icon-button at bounding box center [758, 162] width 31 height 31
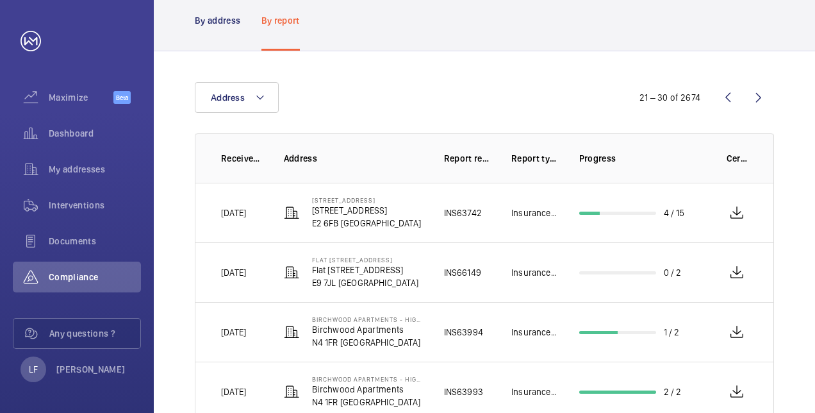
scroll to position [128, 0]
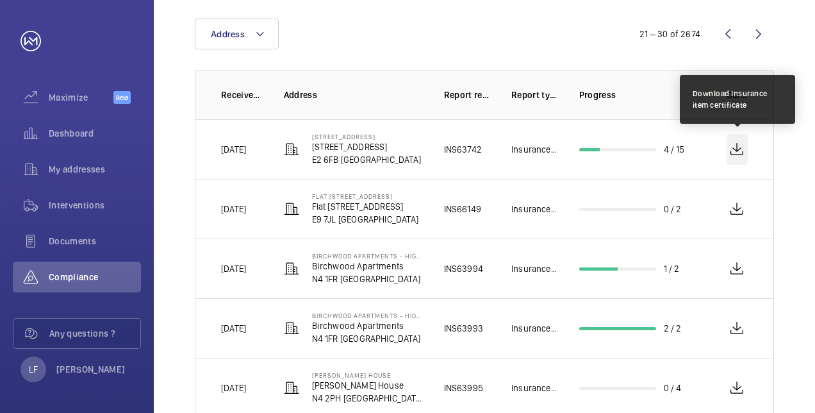
click at [737, 158] on wm-front-icon-button at bounding box center [738, 149] width 22 height 31
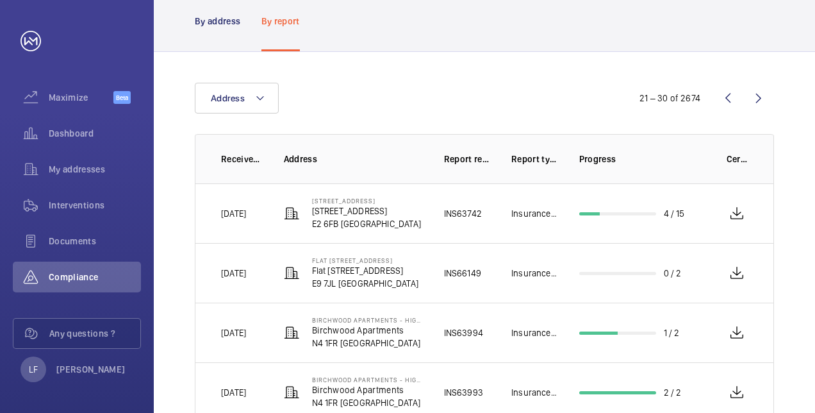
scroll to position [0, 0]
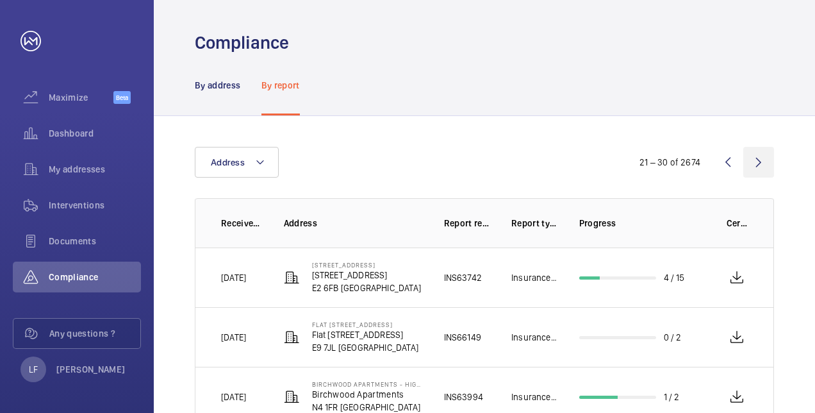
click at [752, 167] on wm-front-icon-button at bounding box center [758, 162] width 31 height 31
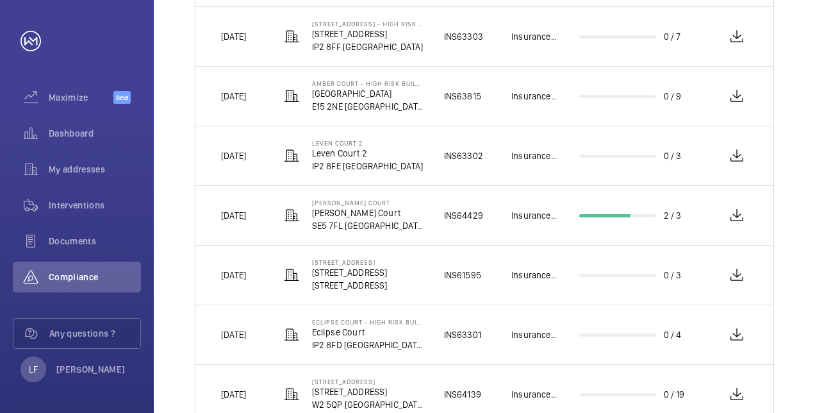
scroll to position [320, 0]
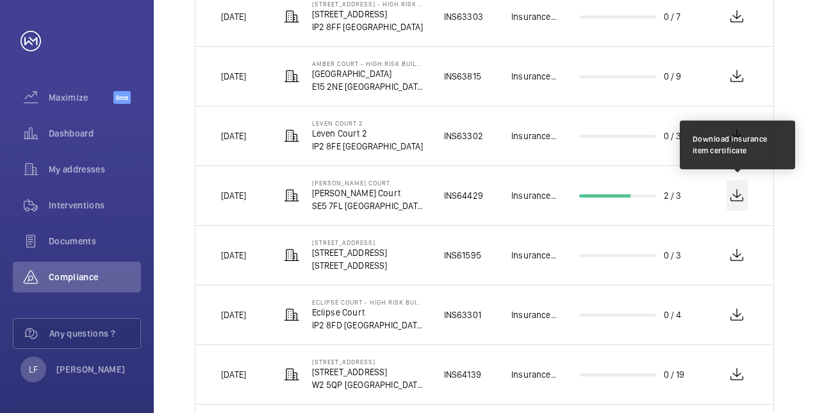
click at [729, 198] on wm-front-icon-button at bounding box center [738, 195] width 22 height 31
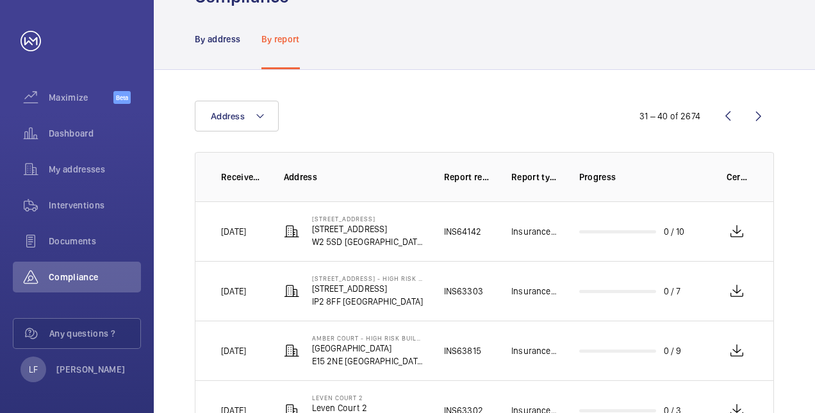
scroll to position [0, 0]
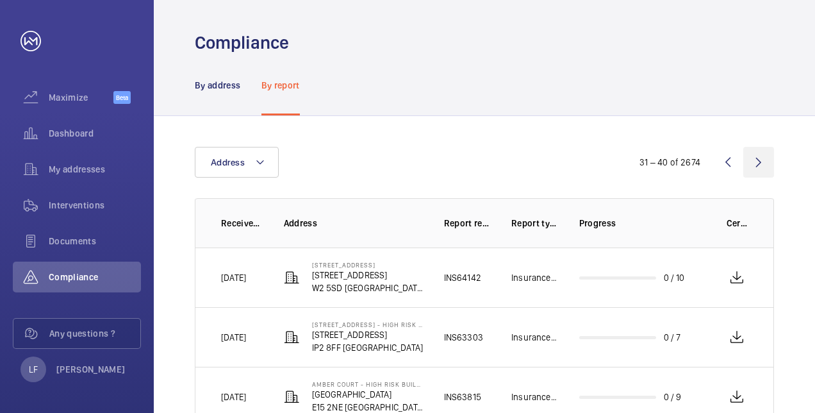
click at [755, 172] on wm-front-icon-button at bounding box center [758, 162] width 31 height 31
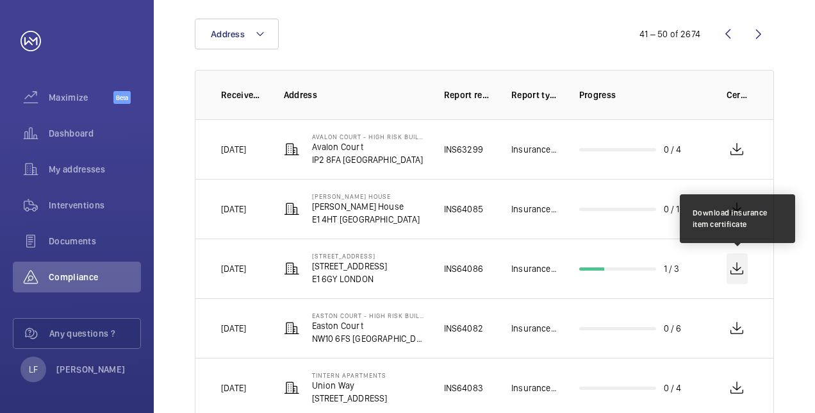
click at [738, 273] on wm-front-icon-button at bounding box center [738, 268] width 22 height 31
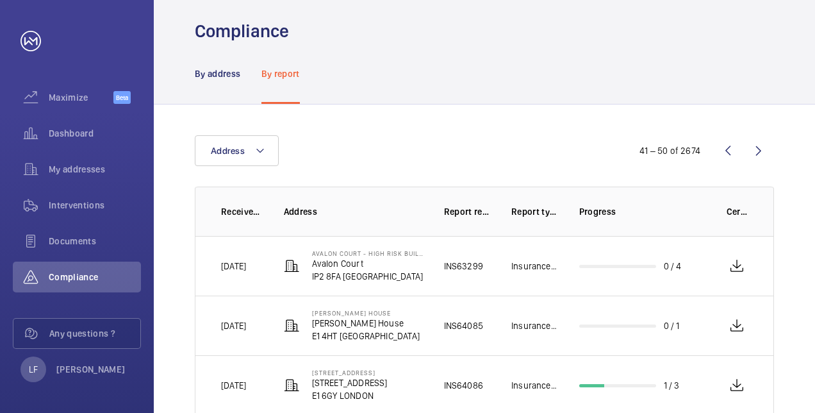
scroll to position [0, 0]
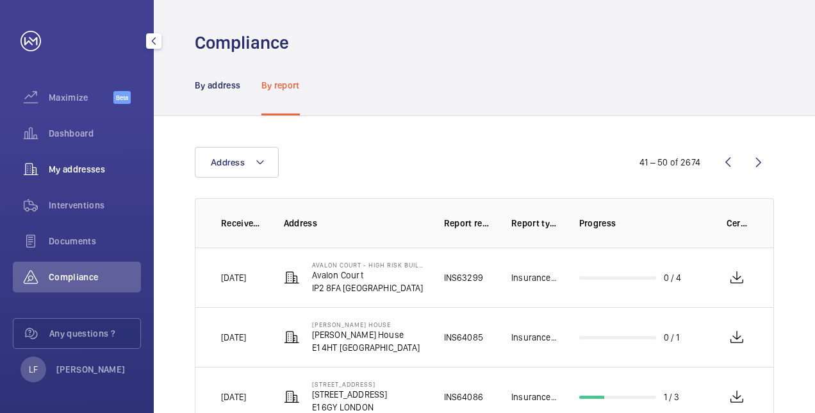
click at [87, 169] on span "My addresses" at bounding box center [95, 169] width 92 height 13
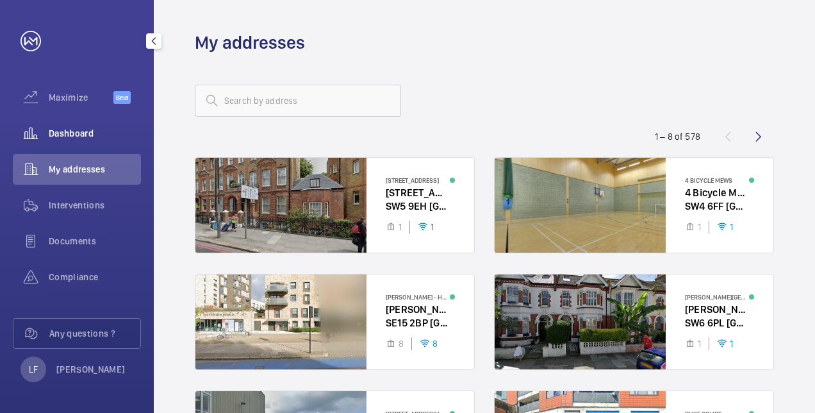
click at [82, 135] on span "Dashboard" at bounding box center [95, 133] width 92 height 13
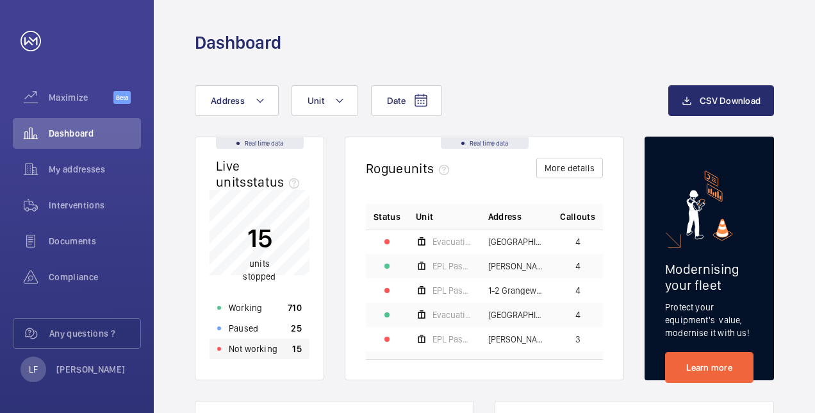
click at [249, 347] on p "Not working" at bounding box center [253, 348] width 49 height 13
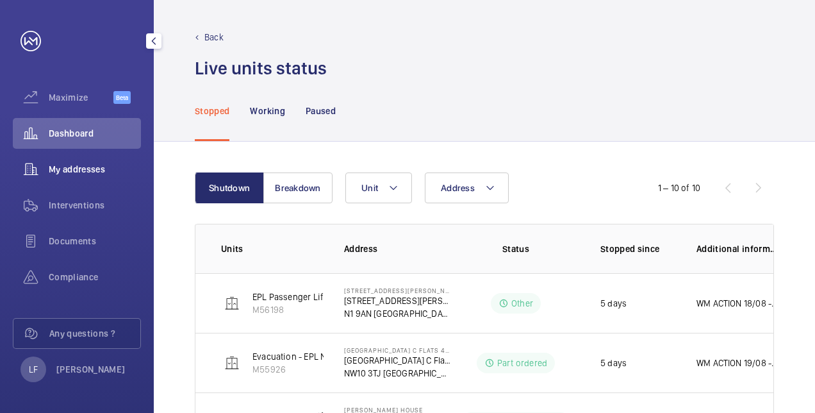
click at [83, 170] on span "My addresses" at bounding box center [95, 169] width 92 height 13
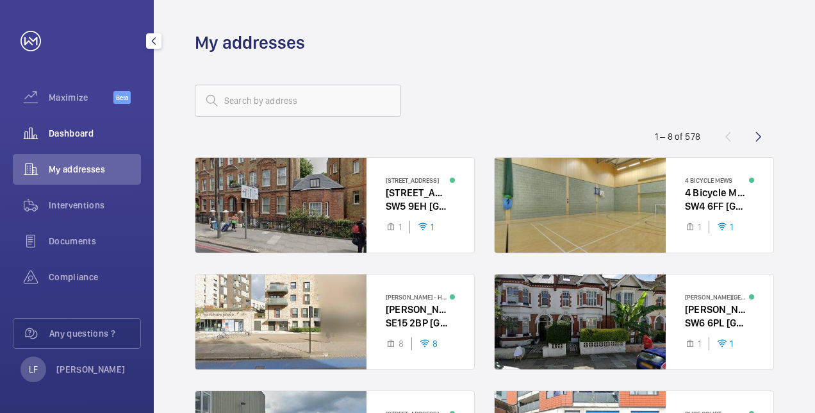
click at [85, 139] on span "Dashboard" at bounding box center [95, 133] width 92 height 13
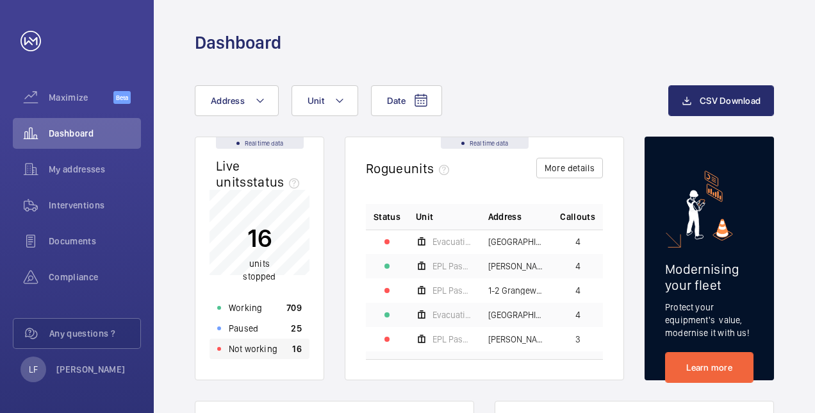
click at [269, 350] on p "Not working" at bounding box center [253, 348] width 49 height 13
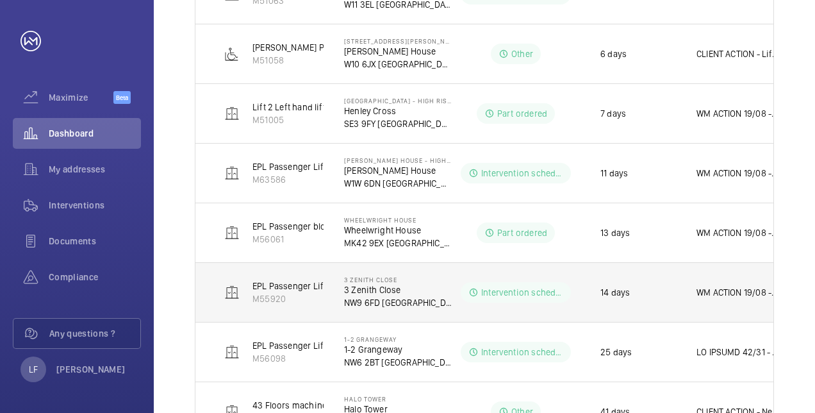
scroll to position [485, 0]
